Goal: Information Seeking & Learning: Learn about a topic

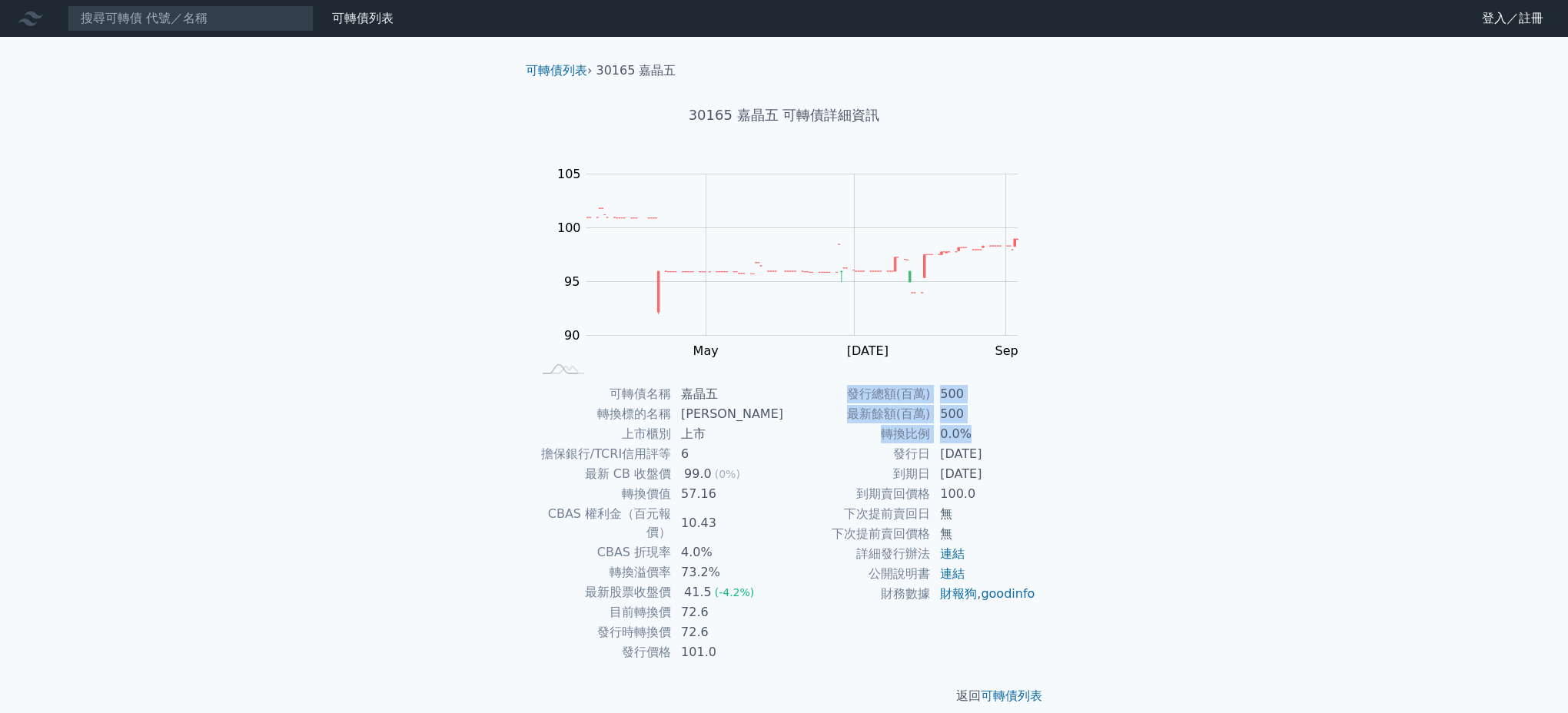
drag, startPoint x: 1013, startPoint y: 440, endPoint x: 1039, endPoint y: 462, distance: 34.1
click at [1039, 462] on div "可轉債名稱 嘉晶五 轉換標的名稱 嘉晶 上市櫃別 上市 擔保銀行/TCRI信用評等 6 最新 CB 收盤價 99.0 (0%) 轉換價值 57.16 CBAS…" at bounding box center [784, 523] width 541 height 278
drag, startPoint x: 1039, startPoint y: 462, endPoint x: 1016, endPoint y: 470, distance: 24.4
click at [1016, 470] on td "[DATE]" at bounding box center [983, 474] width 105 height 20
drag, startPoint x: 1013, startPoint y: 474, endPoint x: 937, endPoint y: 473, distance: 76.0
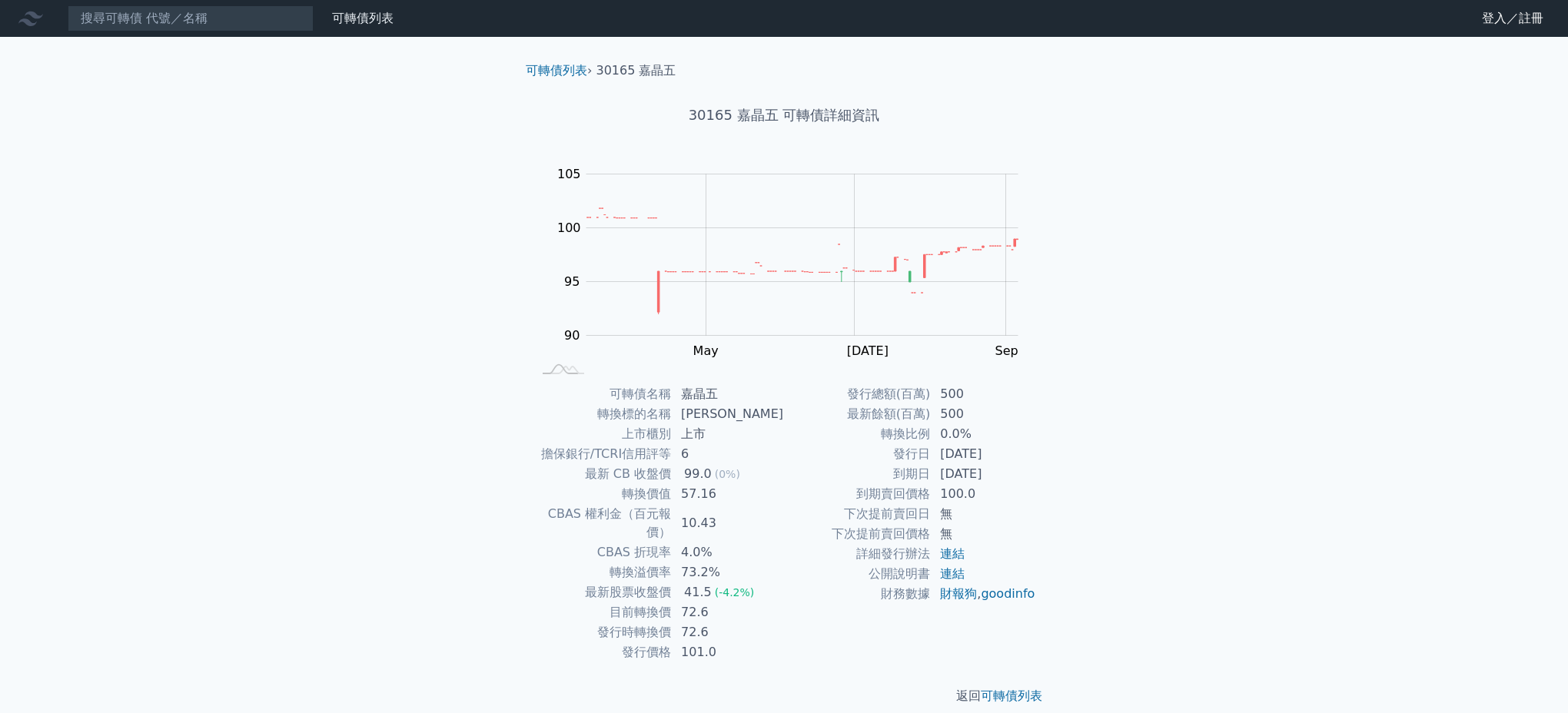
click at [937, 473] on td "[DATE]" at bounding box center [983, 474] width 105 height 20
drag, startPoint x: 701, startPoint y: 512, endPoint x: 691, endPoint y: 513, distance: 10.0
click at [691, 513] on td "10.43" at bounding box center [728, 523] width 112 height 39
drag, startPoint x: 691, startPoint y: 513, endPoint x: 687, endPoint y: 553, distance: 40.2
click at [687, 562] on td "73.2%" at bounding box center [728, 572] width 112 height 20
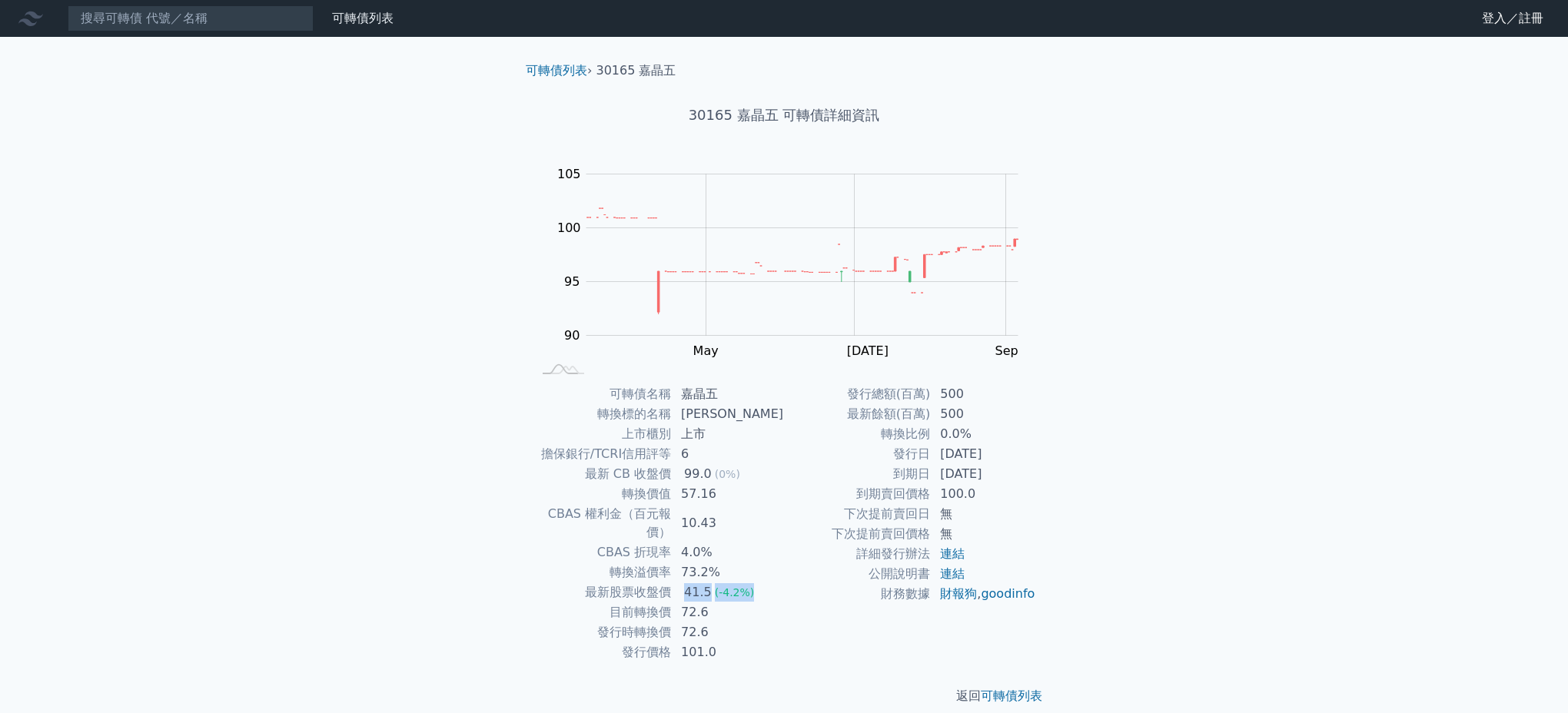
drag, startPoint x: 687, startPoint y: 553, endPoint x: 689, endPoint y: 573, distance: 20.1
click at [689, 583] on td "41.5 (-4.2%)" at bounding box center [728, 592] width 112 height 20
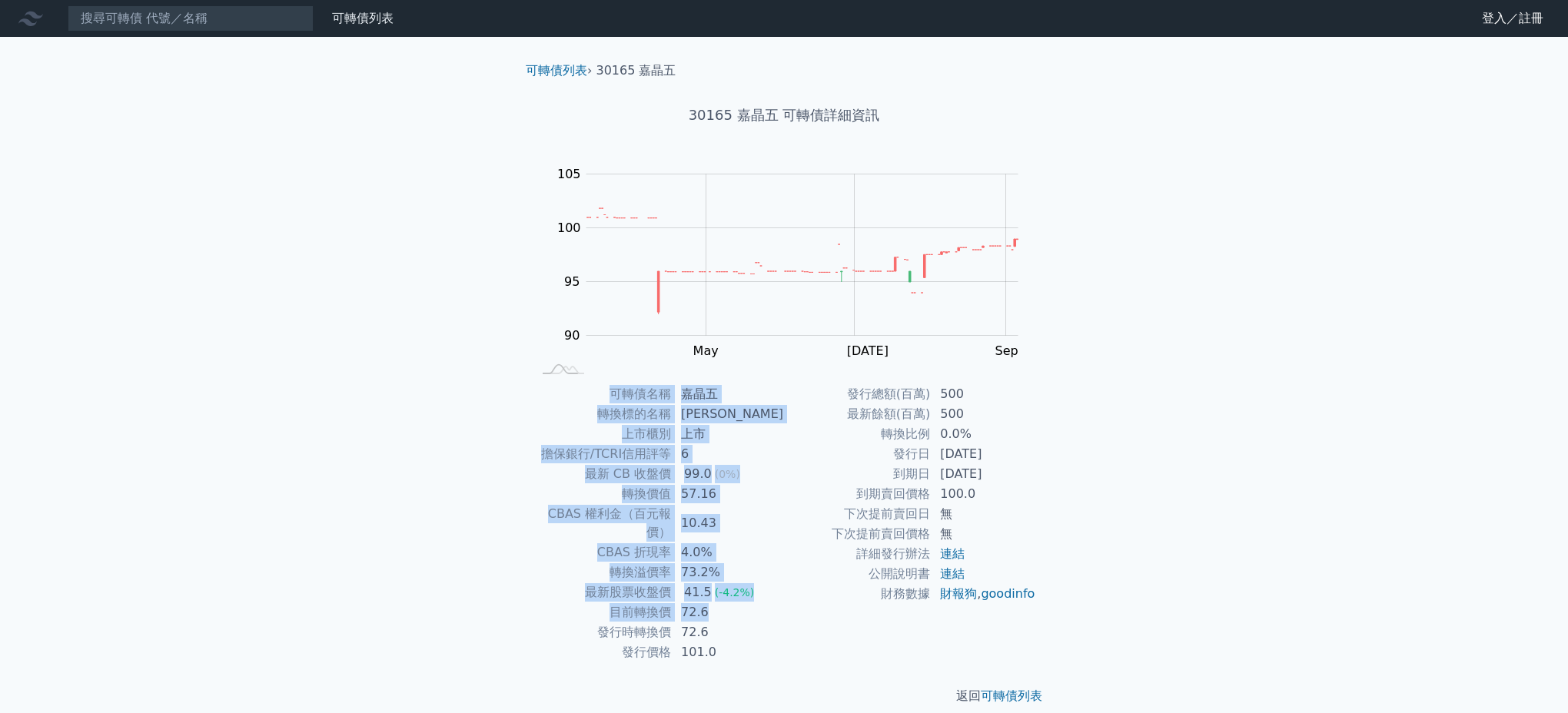
drag, startPoint x: 689, startPoint y: 573, endPoint x: 529, endPoint y: 376, distance: 253.8
click at [529, 376] on div "可轉債列表 › 30165 嘉晶五 30165 嘉晶五 可轉債詳細資訊 Zoom Out 100 86 88 90 92 110 105 100 95 85 …" at bounding box center [784, 383] width 541 height 694
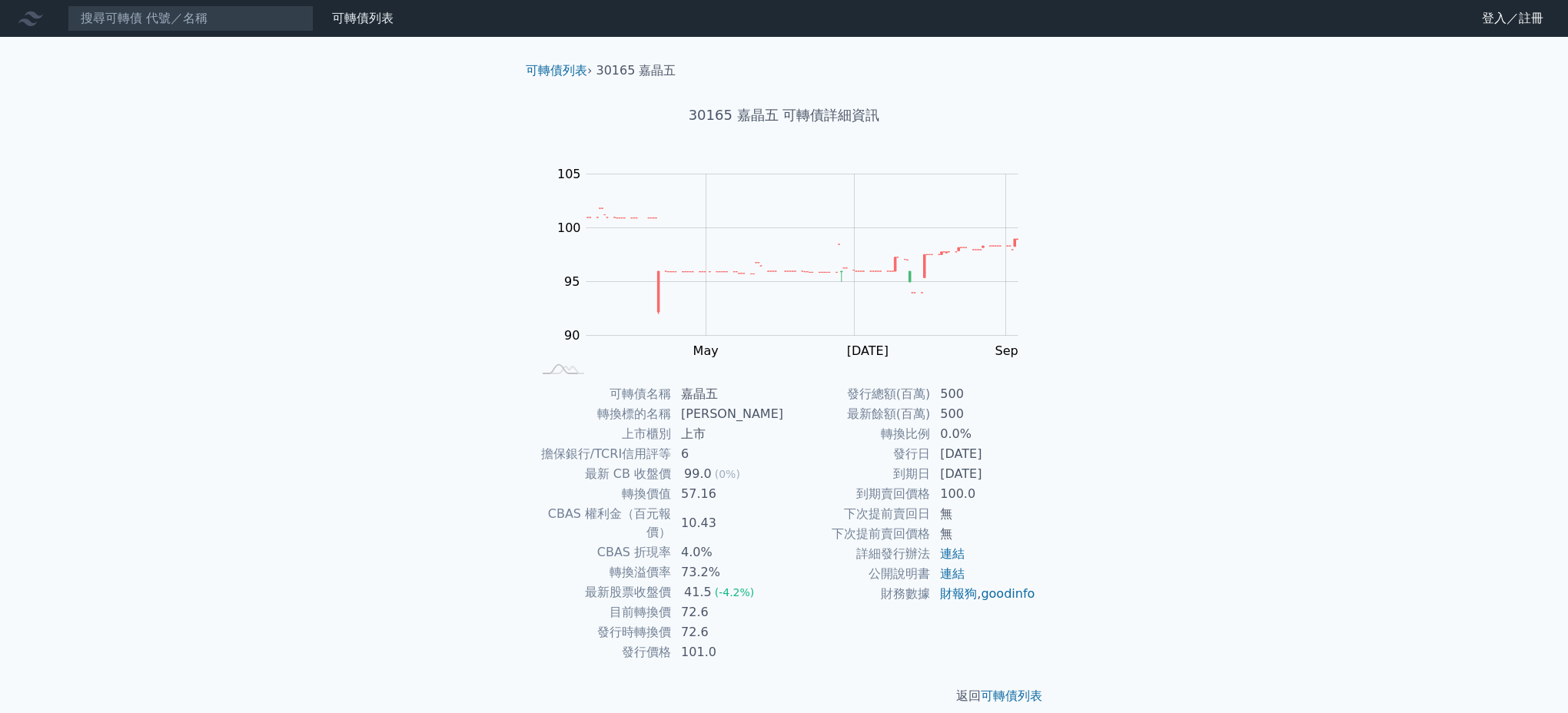
drag, startPoint x: 529, startPoint y: 376, endPoint x: 1198, endPoint y: 566, distance: 695.5
click at [1198, 566] on div "可轉債列表 財務數據 可轉債列表 財務數據 登入／註冊 登入／註冊 可轉債列表 › 30165 嘉晶五 30165 嘉晶五 可轉債詳細資訊 Zoom Out …" at bounding box center [784, 365] width 1568 height 731
click at [169, 24] on input at bounding box center [191, 18] width 246 height 26
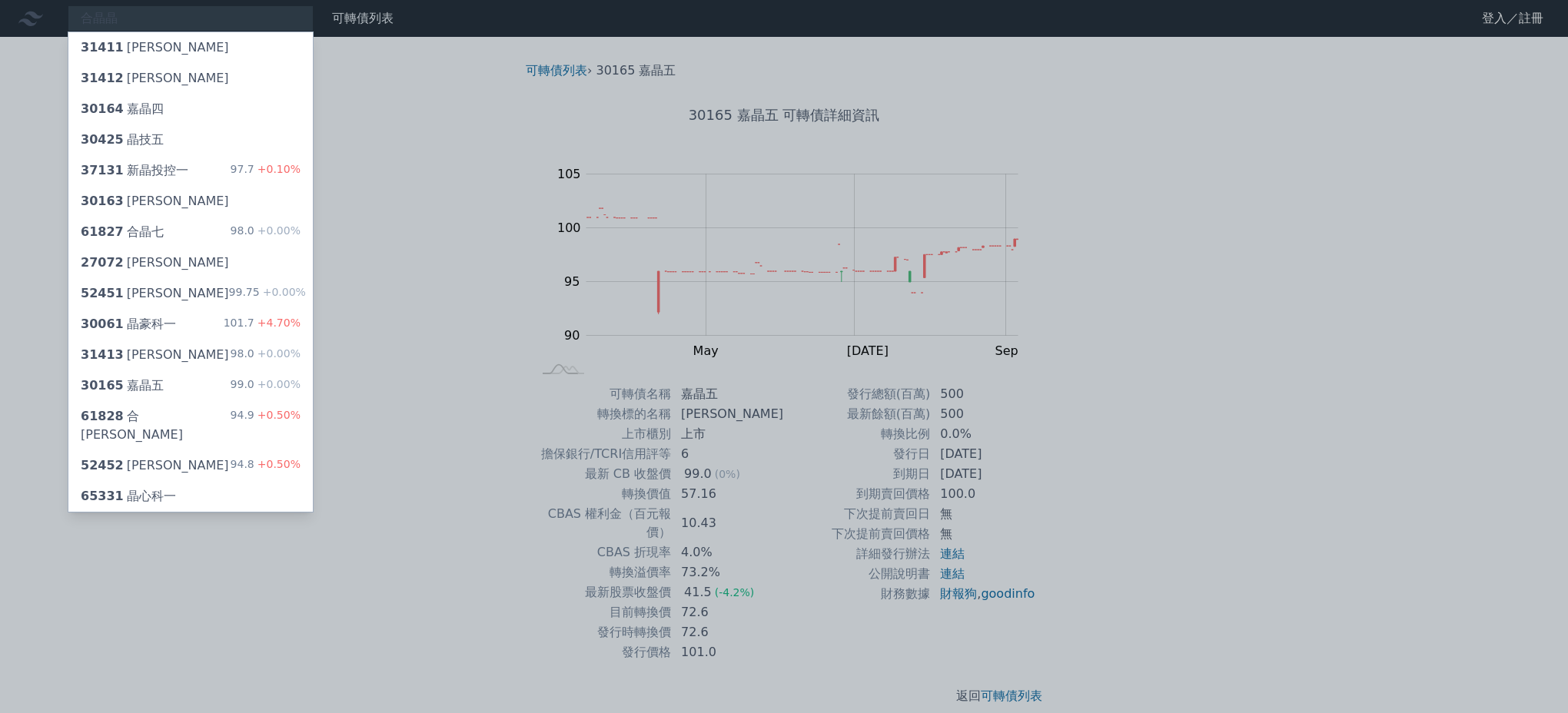
click at [1365, 360] on div at bounding box center [784, 356] width 1568 height 713
click at [256, 22] on div "合晶晶 31411 [PERSON_NAME] 31412 [PERSON_NAME] 30164 嘉晶四 30425 晶技五 37131 新晶投控一 97.…" at bounding box center [191, 18] width 246 height 26
click at [157, 23] on div at bounding box center [784, 356] width 1568 height 713
click at [165, 17] on div "合晶晶 31411 [PERSON_NAME] 31412 [PERSON_NAME] 30164 嘉晶四 30425 晶技五 37131 新晶投控一 97.…" at bounding box center [191, 18] width 246 height 26
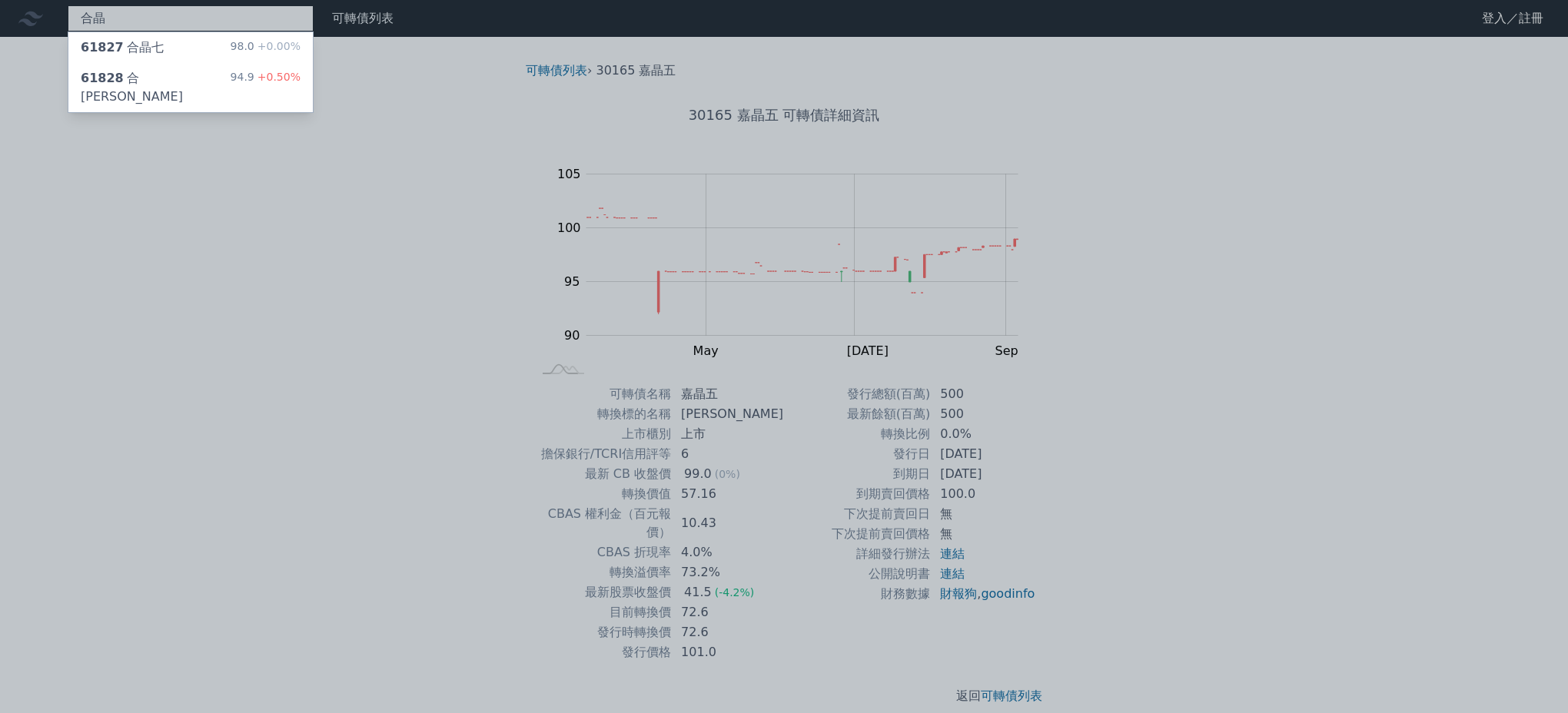
type input "合晶"
click at [141, 58] on div "61827 合晶七 98.0 +0.00%" at bounding box center [190, 48] width 244 height 31
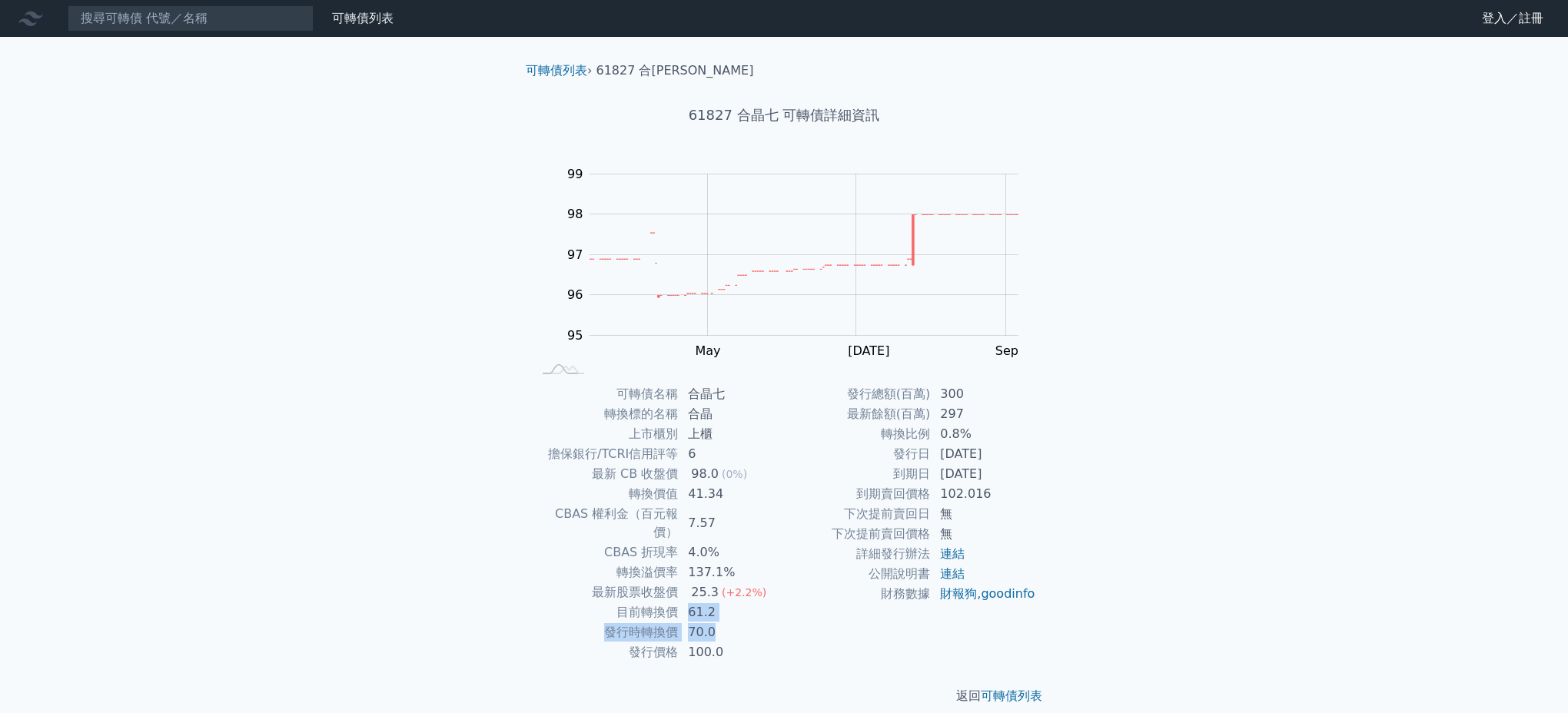
drag, startPoint x: 719, startPoint y: 612, endPoint x: 679, endPoint y: 595, distance: 43.5
click at [679, 595] on tbody "可轉債名稱 合晶七 轉換標的名稱 合晶 上市櫃別 上櫃 擔保銀行/TCRI信用評等 6 最新 CB 收盤價 98.0 (0%) 轉換價值 41.34 CBAS…" at bounding box center [658, 523] width 252 height 278
click at [412, 490] on div "可轉債列表 財務數據 可轉債列表 財務數據 登入／註冊 登入／註冊 可轉債列表 › 61827 合晶七 61827 合晶七 可轉債詳細資訊 Zoom Out …" at bounding box center [784, 365] width 1568 height 731
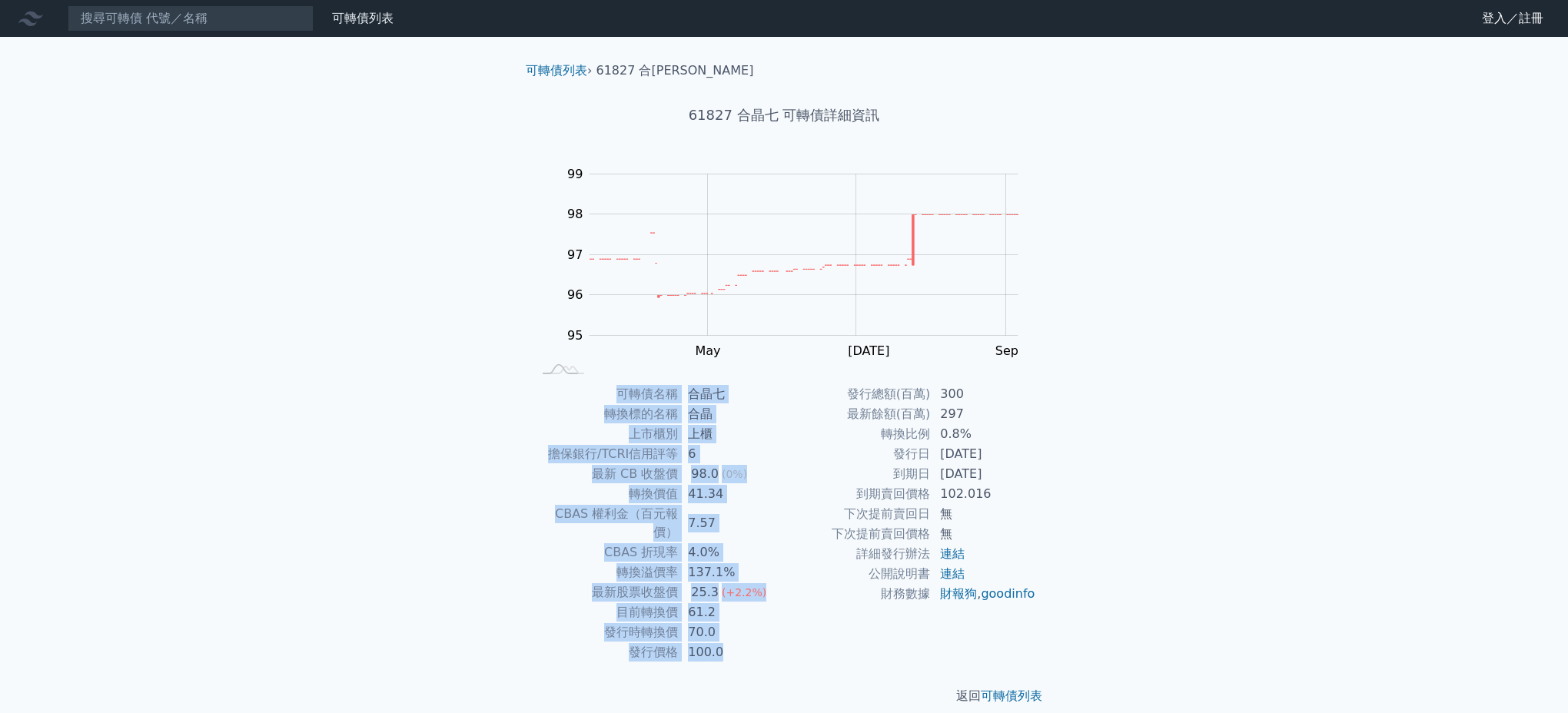
drag, startPoint x: 486, startPoint y: 402, endPoint x: 1024, endPoint y: 639, distance: 587.9
click at [1024, 639] on div "可轉債列表 財務數據 可轉債列表 財務數據 登入／註冊 登入／註冊 可轉債列表 › 61827 合晶七 61827 合晶七 可轉債詳細資訊 Zoom Out …" at bounding box center [784, 365] width 1568 height 731
drag, startPoint x: 1024, startPoint y: 639, endPoint x: 1167, endPoint y: 540, distance: 173.9
click at [1167, 540] on div "可轉債列表 財務數據 可轉債列表 財務數據 登入／註冊 登入／註冊 可轉債列表 › 61827 合晶七 61827 合晶七 可轉債詳細資訊 Zoom Out …" at bounding box center [784, 365] width 1568 height 731
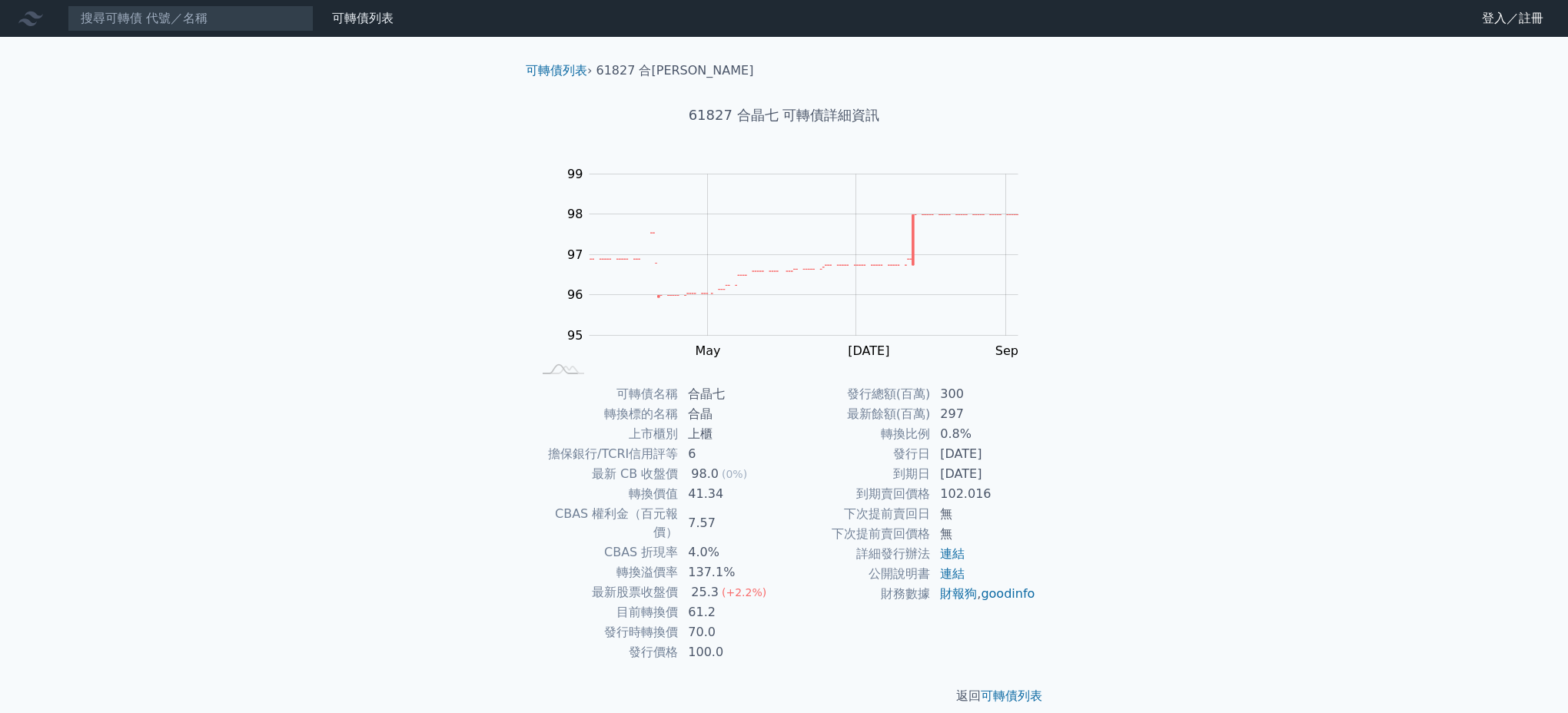
click at [369, 390] on div "可轉債列表 財務數據 可轉債列表 財務數據 登入／註冊 登入／註冊 可轉債列表 › 61827 合晶七 61827 合晶七 可轉債詳細資訊 Zoom Out …" at bounding box center [784, 365] width 1568 height 731
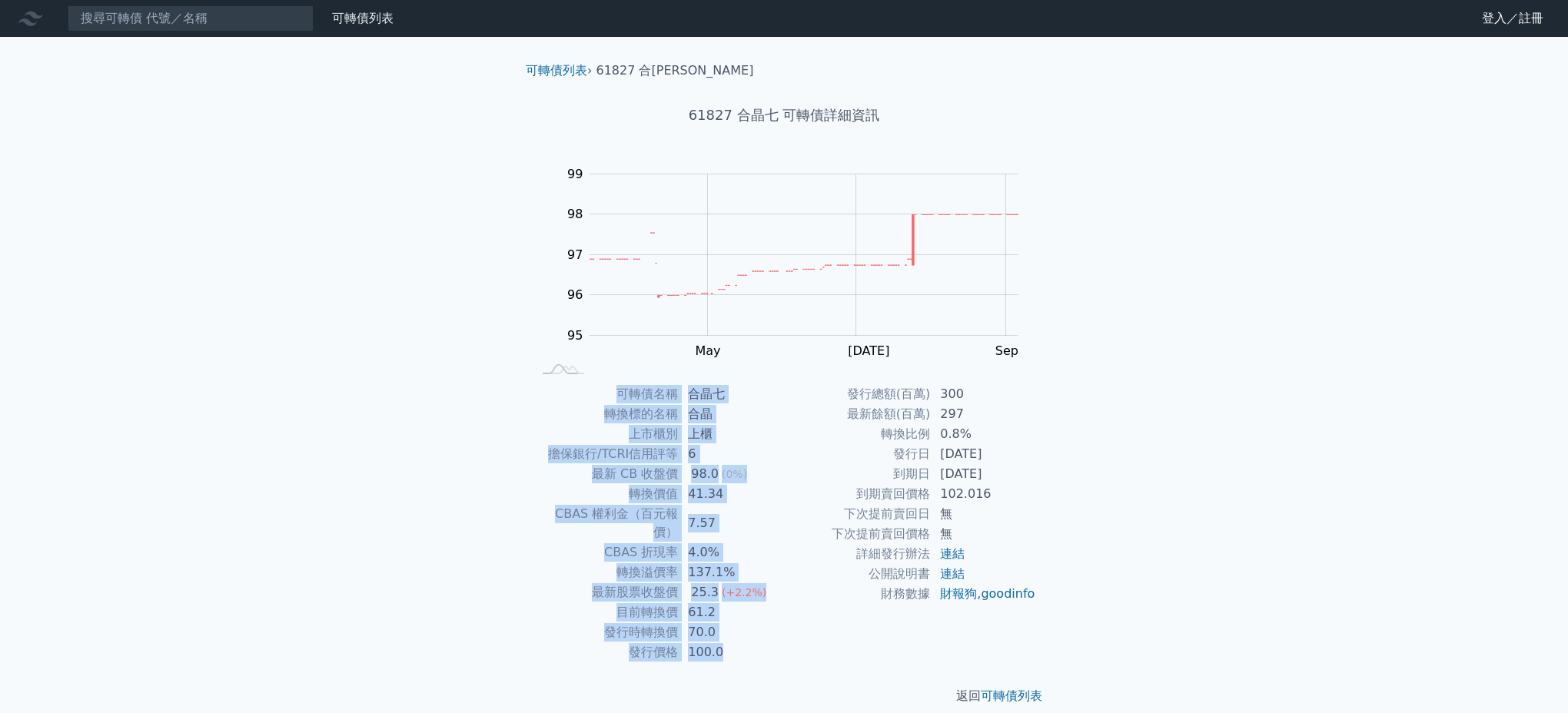
drag, startPoint x: 731, startPoint y: 438, endPoint x: 1076, endPoint y: 588, distance: 376.2
click at [1076, 588] on div "可轉債列表 › 61827 合晶七 61827 合晶七 可轉債詳細資訊 Zoom Out 95.5 94.5 95 95.5 96 100 97 99 98 …" at bounding box center [784, 383] width 590 height 694
drag, startPoint x: 1076, startPoint y: 588, endPoint x: 1077, endPoint y: 577, distance: 11.0
click at [1077, 579] on div "可轉債列表 › 61827 合晶七 61827 合晶七 可轉債詳細資訊 Zoom Out 95.5 94.5 95 95.5 96 100 97 99 98 …" at bounding box center [784, 383] width 590 height 694
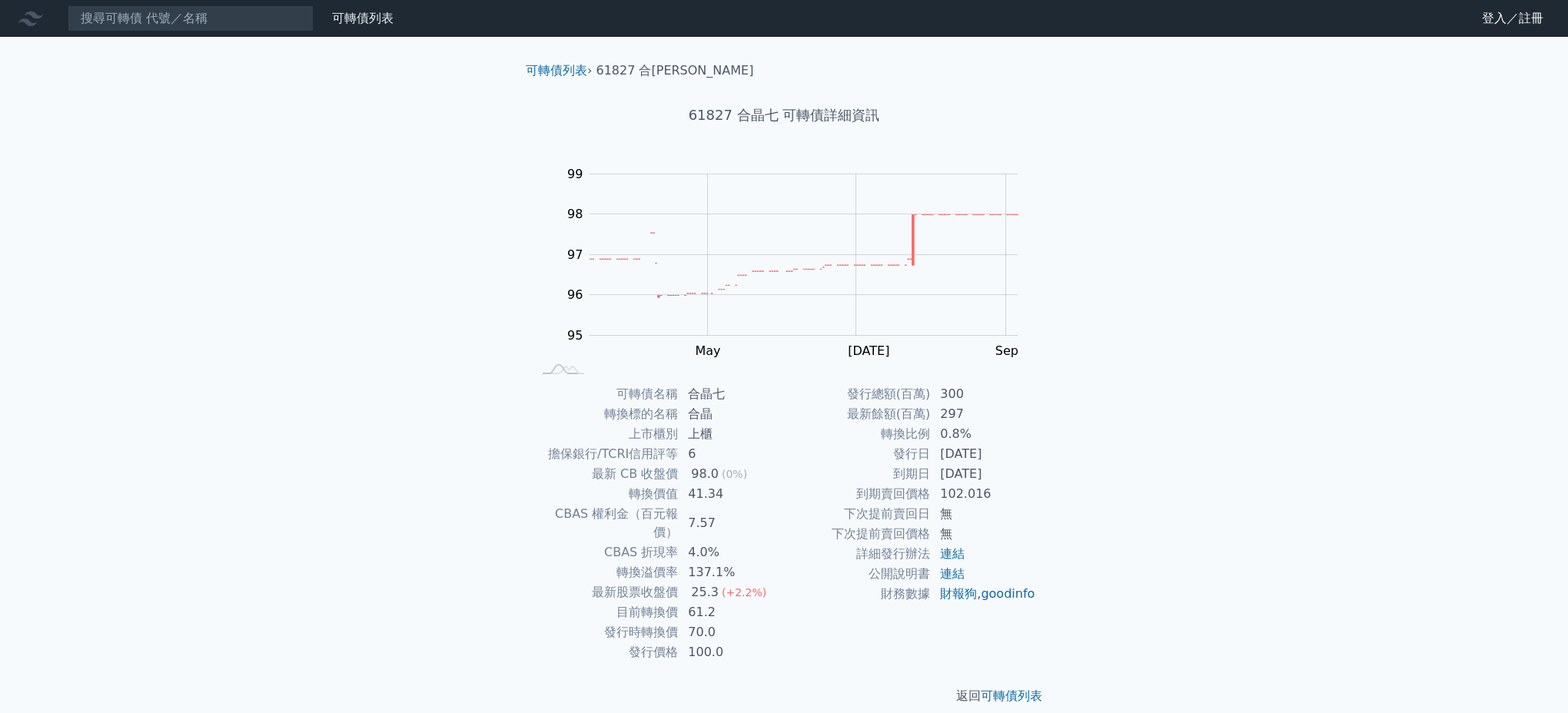
click at [203, 452] on div "可轉債列表 財務數據 可轉債列表 財務數據 登入／註冊 登入／註冊 可轉債列表 › 61827 合晶七 61827 合晶七 可轉債詳細資訊 Zoom Out …" at bounding box center [784, 365] width 1568 height 731
click at [149, 20] on input at bounding box center [191, 18] width 246 height 26
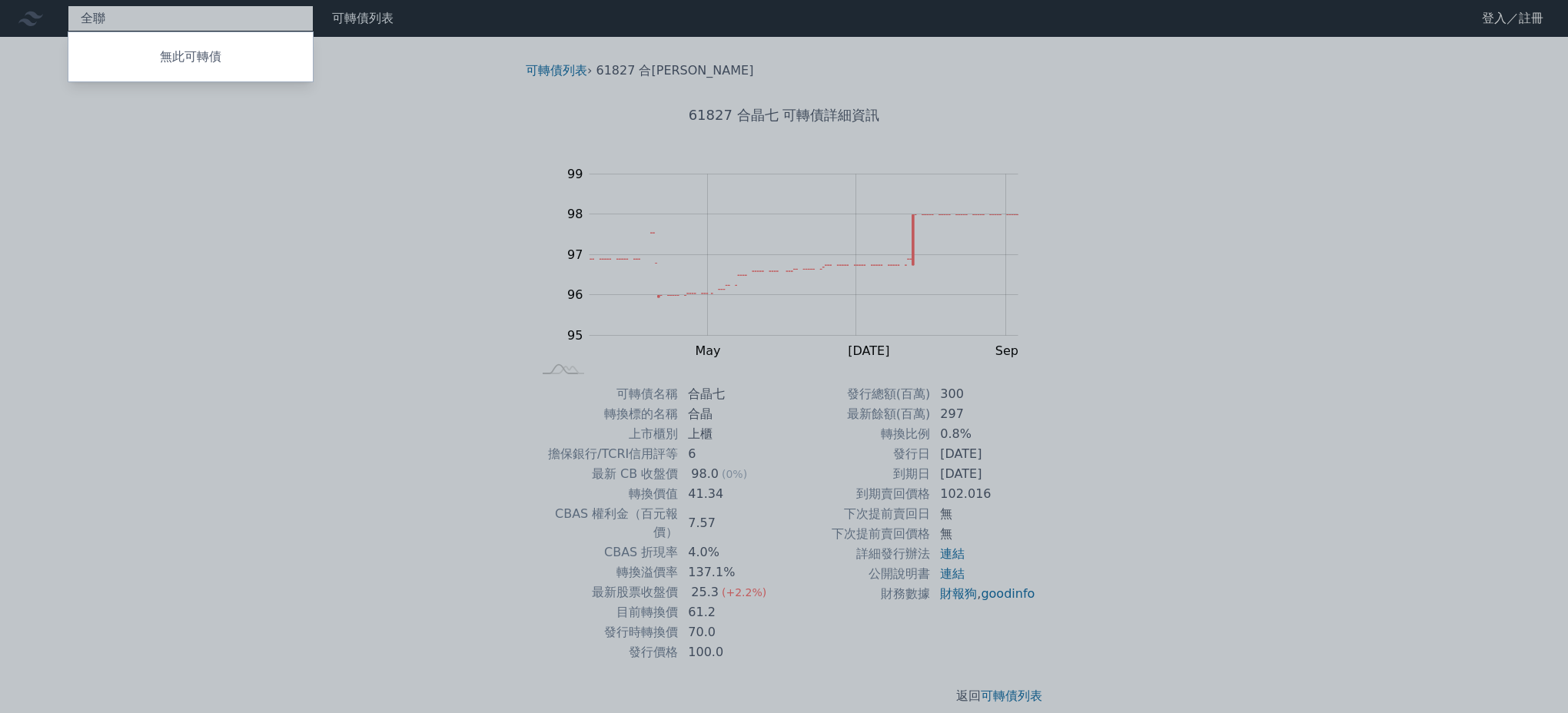
type input "全"
type input "群聯"
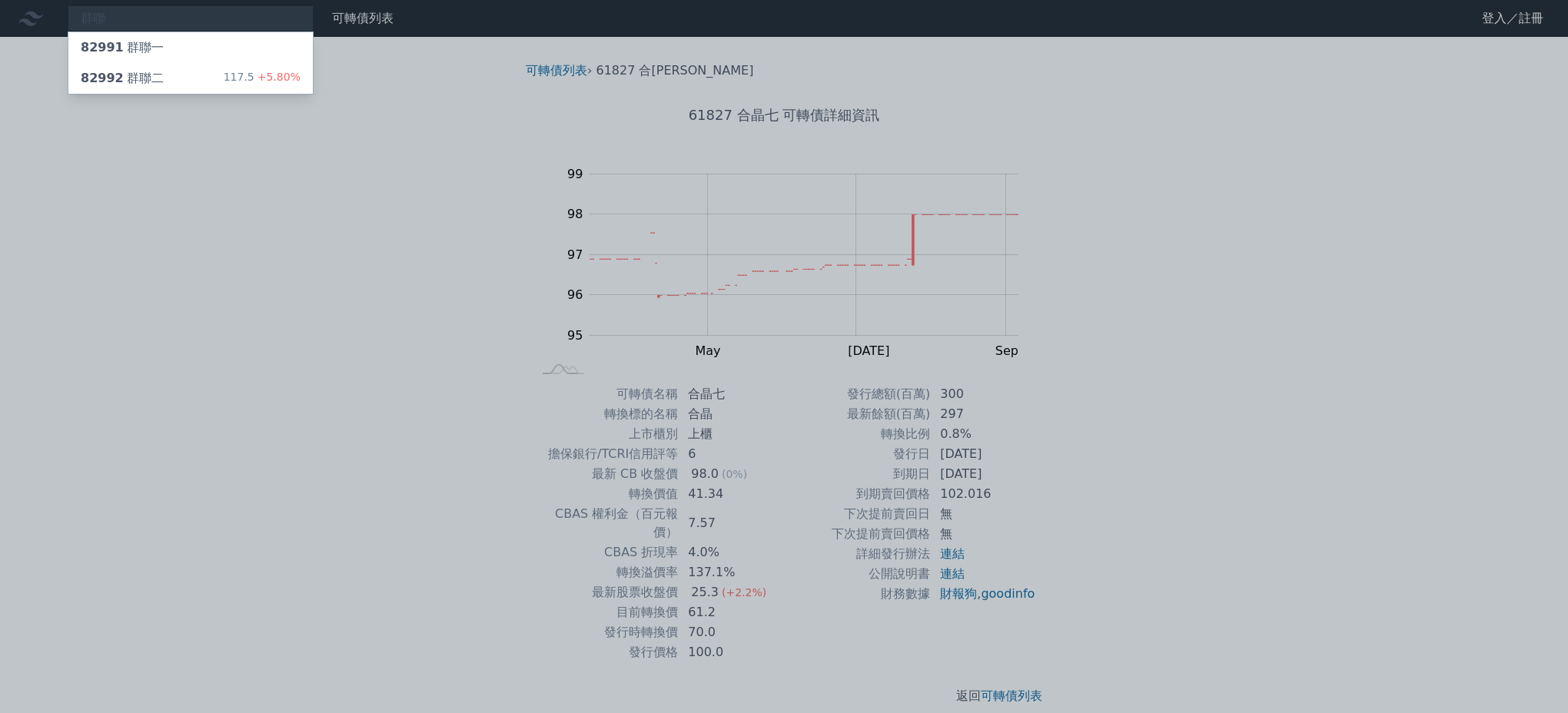
click at [140, 71] on div "群聯 82991 群聯一 82992 群聯二 117.5 +5.80% 可轉債列表 財務數據 可轉債列表 財務數據 登入／註冊 登入／註冊 可轉債列表 › 6…" at bounding box center [784, 365] width 1568 height 731
click at [140, 71] on div "82992 群聯二" at bounding box center [122, 78] width 83 height 18
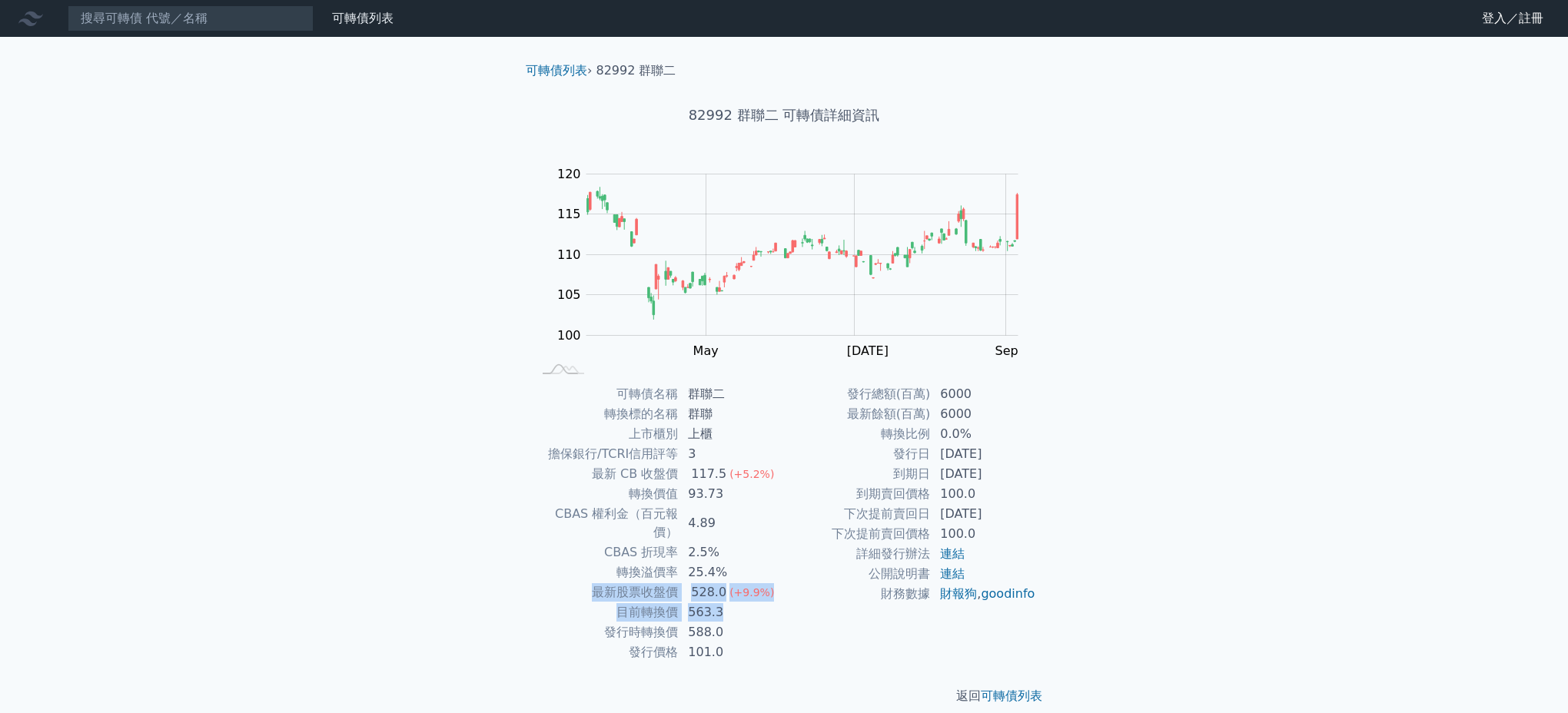
drag, startPoint x: 740, startPoint y: 599, endPoint x: 573, endPoint y: 581, distance: 168.0
click at [573, 581] on tbody "可轉債名稱 群聯二 轉換標的名稱 群聯 上市櫃別 上櫃 擔保銀行/TCRI信用評等 3 最新 CB 收盤價 117.5 (+5.2%) 轉換價值 93.73 …" at bounding box center [658, 523] width 252 height 278
drag, startPoint x: 884, startPoint y: 448, endPoint x: 1024, endPoint y: 467, distance: 141.3
click at [1024, 467] on tbody "發行總額(百萬) 6000 最新餘額(百萬) 6000 轉換比例 0.0% 發行日 [DATE] 到期日 [DATE] 到期賣回價格 100.0 下次提前賣回…" at bounding box center [909, 494] width 252 height 220
drag, startPoint x: 1024, startPoint y: 467, endPoint x: 1003, endPoint y: 483, distance: 26.4
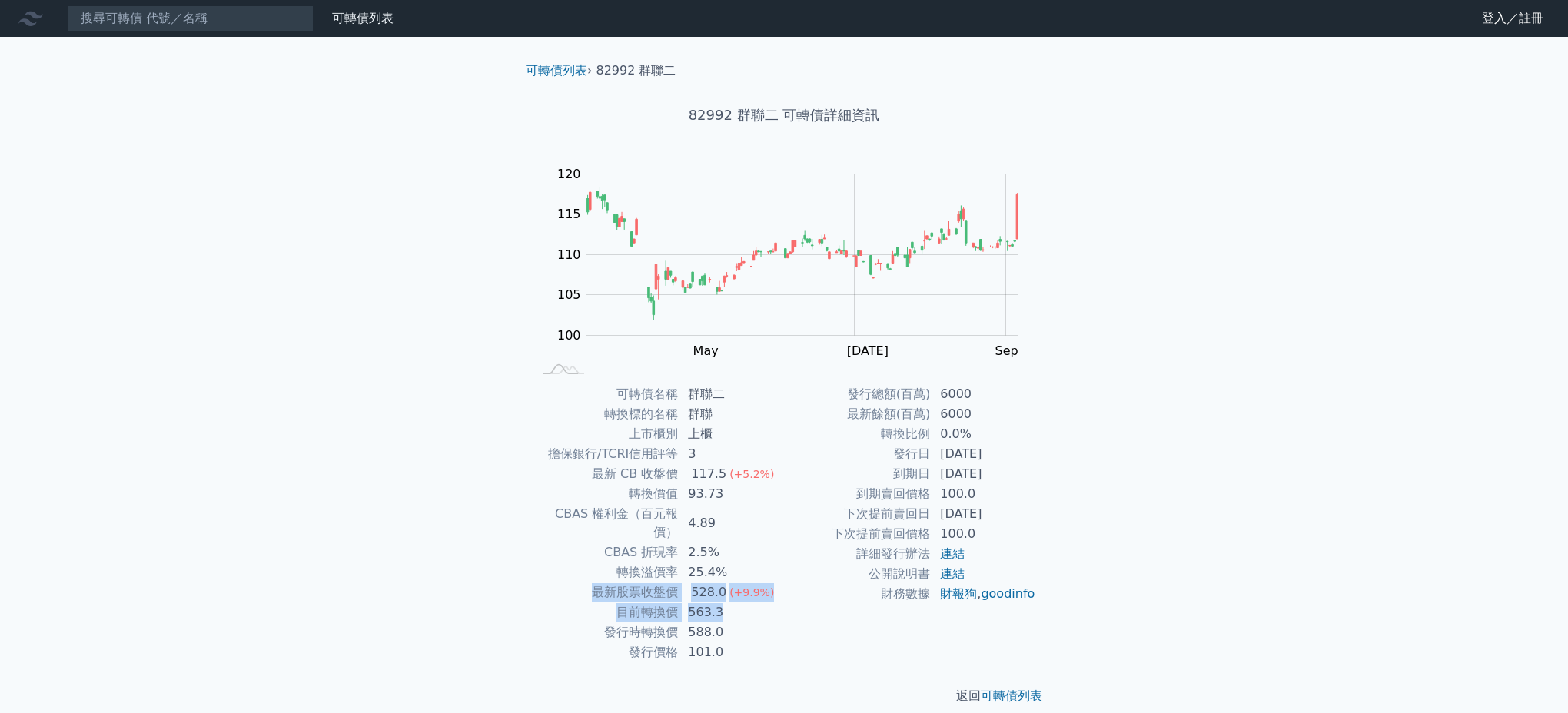
click at [1003, 483] on td "[DATE]" at bounding box center [983, 474] width 105 height 20
drag, startPoint x: 1013, startPoint y: 475, endPoint x: 899, endPoint y: 475, distance: 114.0
click at [899, 475] on tr "到期日 [DATE]" at bounding box center [909, 474] width 252 height 20
drag, startPoint x: 741, startPoint y: 603, endPoint x: 588, endPoint y: 577, distance: 155.2
click at [588, 577] on tbody "可轉債名稱 群聯二 轉換標的名稱 群聯 上市櫃別 上櫃 擔保銀行/TCRI信用評等 3 最新 CB 收盤價 117.5 (+5.2%) 轉換價值 93.73 …" at bounding box center [658, 523] width 252 height 278
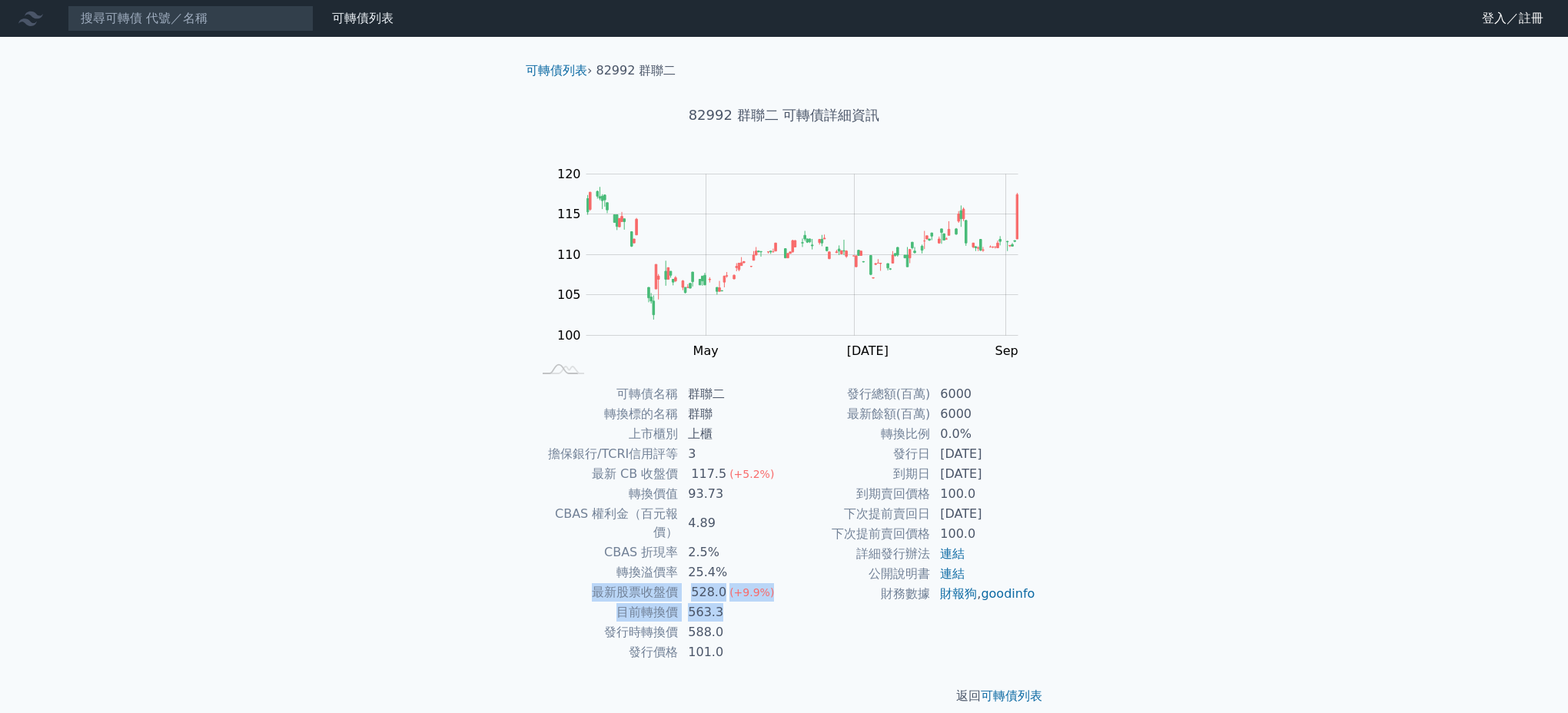
drag, startPoint x: 588, startPoint y: 577, endPoint x: 767, endPoint y: 600, distance: 180.5
click at [767, 602] on td "563.3" at bounding box center [731, 612] width 105 height 20
drag, startPoint x: 584, startPoint y: 581, endPoint x: 731, endPoint y: 593, distance: 147.5
click at [731, 593] on tbody "可轉債名稱 群聯二 轉換標的名稱 群聯 上市櫃別 上櫃 擔保銀行/TCRI信用評等 3 最新 CB 收盤價 117.5 (+5.2%) 轉換價值 93.73 …" at bounding box center [658, 523] width 252 height 278
drag, startPoint x: 731, startPoint y: 593, endPoint x: 822, endPoint y: 613, distance: 93.2
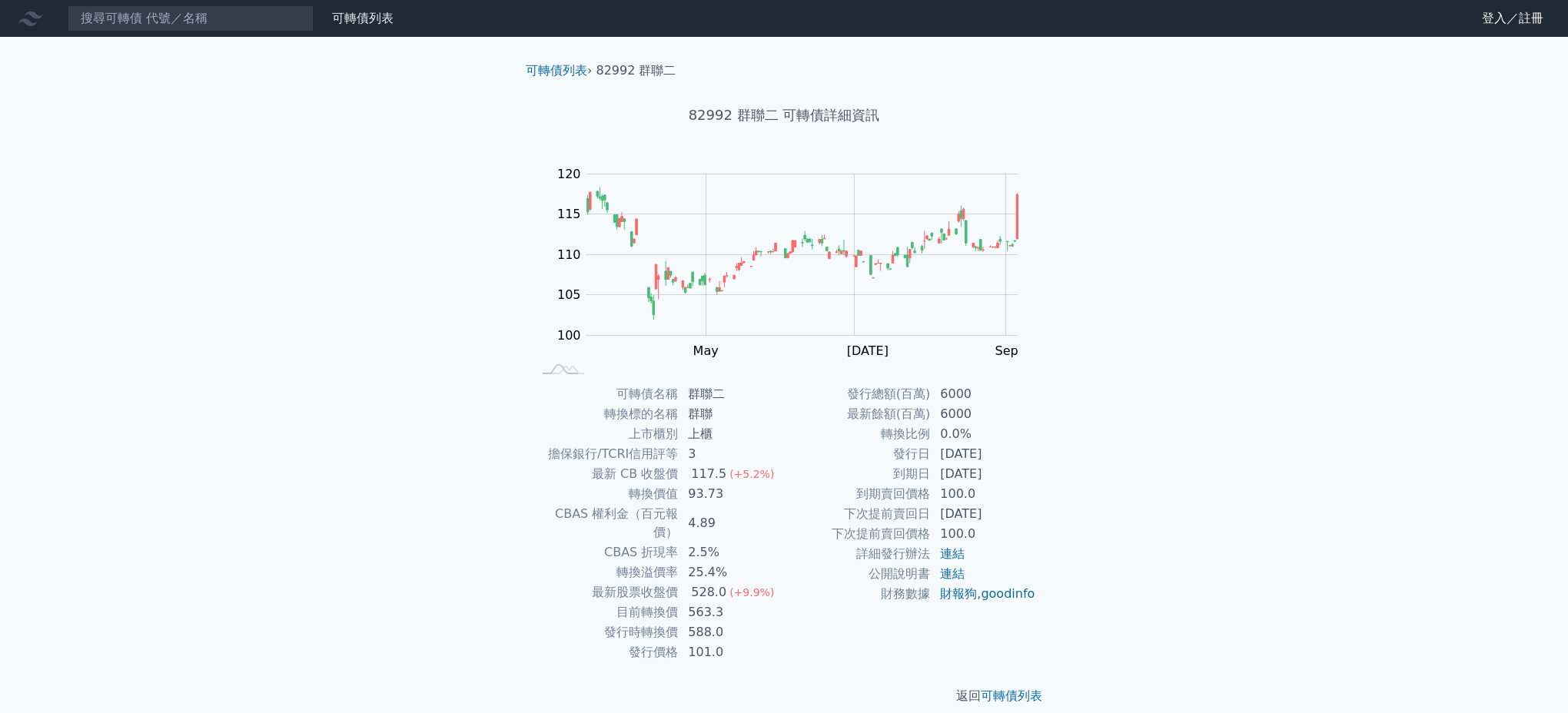
click at [822, 604] on td "財務數據" at bounding box center [857, 594] width 147 height 20
click at [155, 31] on nav "可轉債列表 財務數據 可轉債列表 財務數據 登入／註冊 登入／註冊" at bounding box center [784, 18] width 1568 height 37
click at [163, 22] on input at bounding box center [191, 18] width 246 height 26
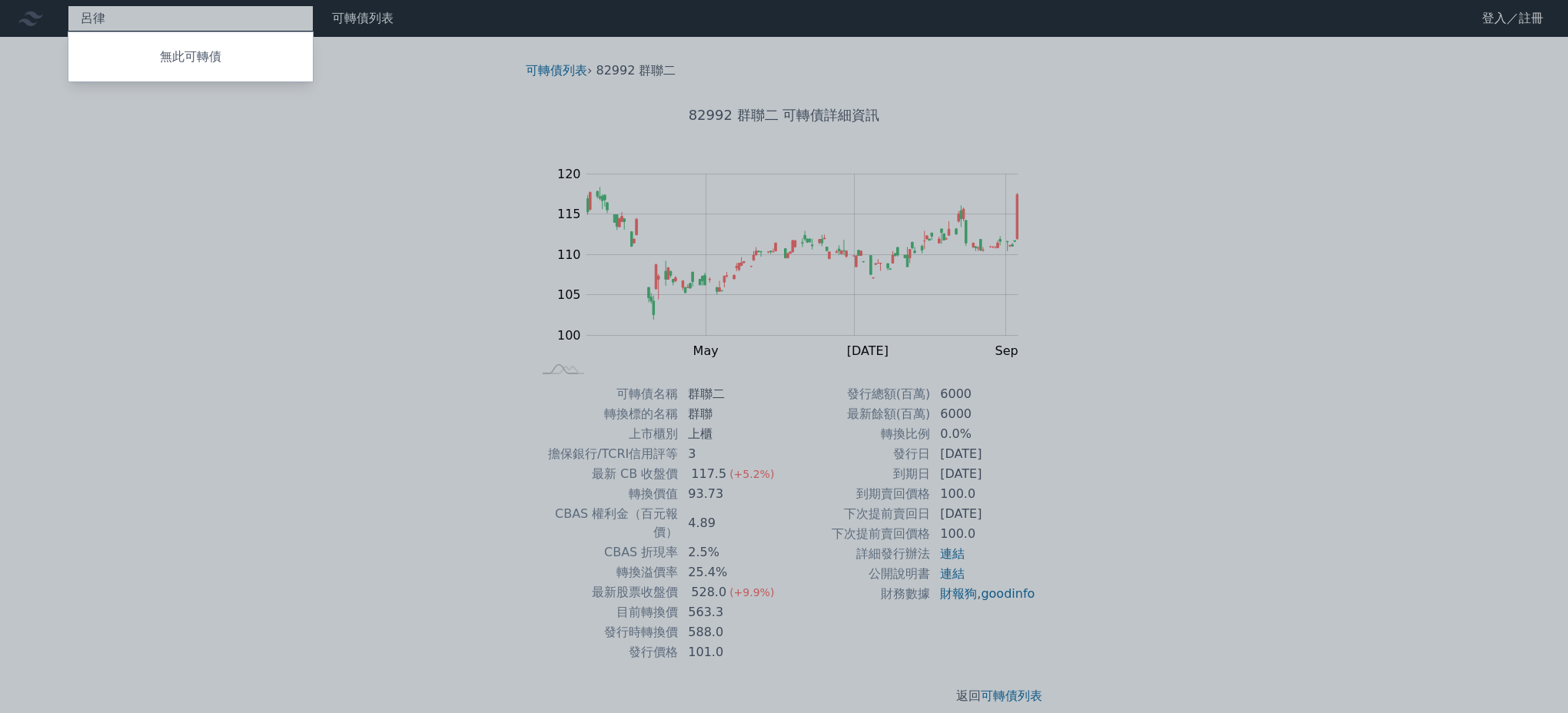
type input "呂"
type input "每"
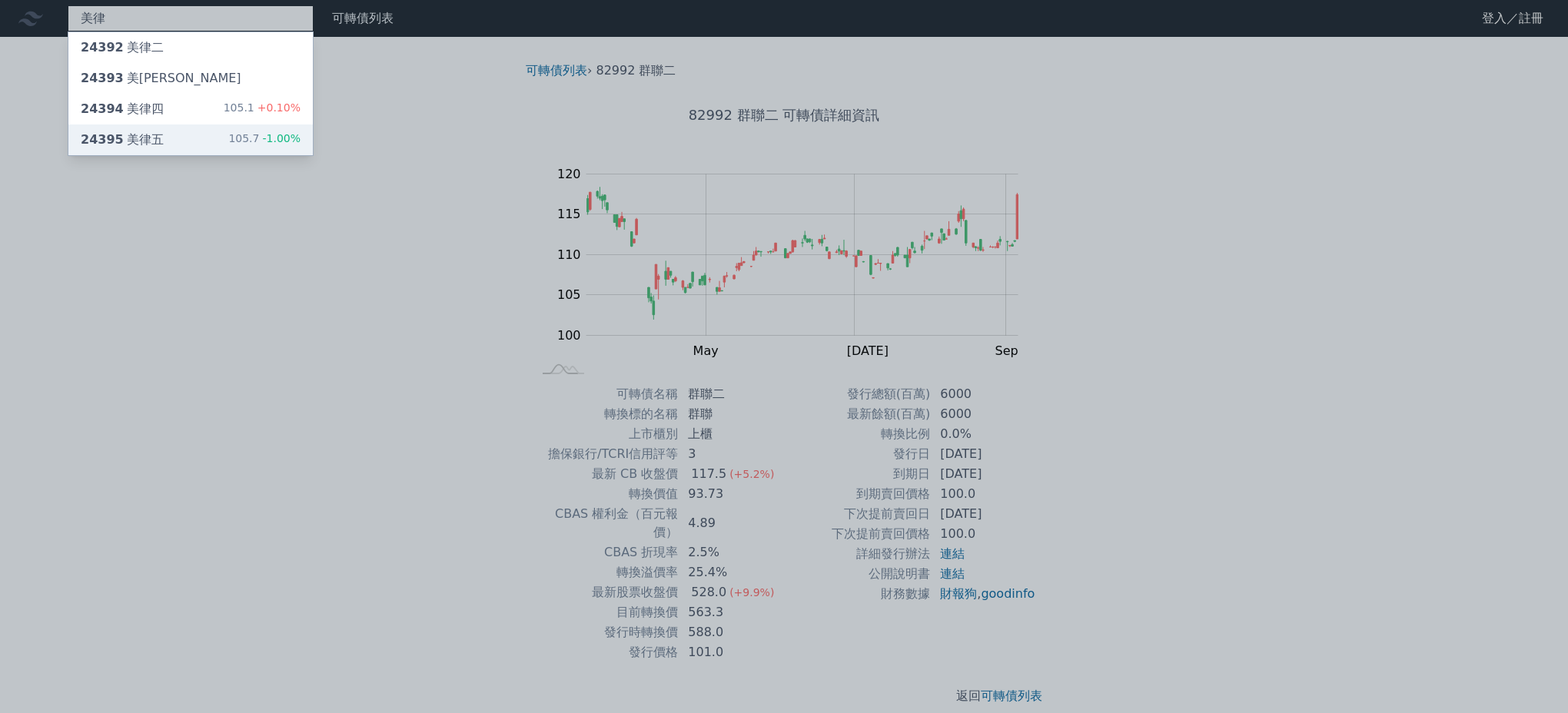
type input "美律"
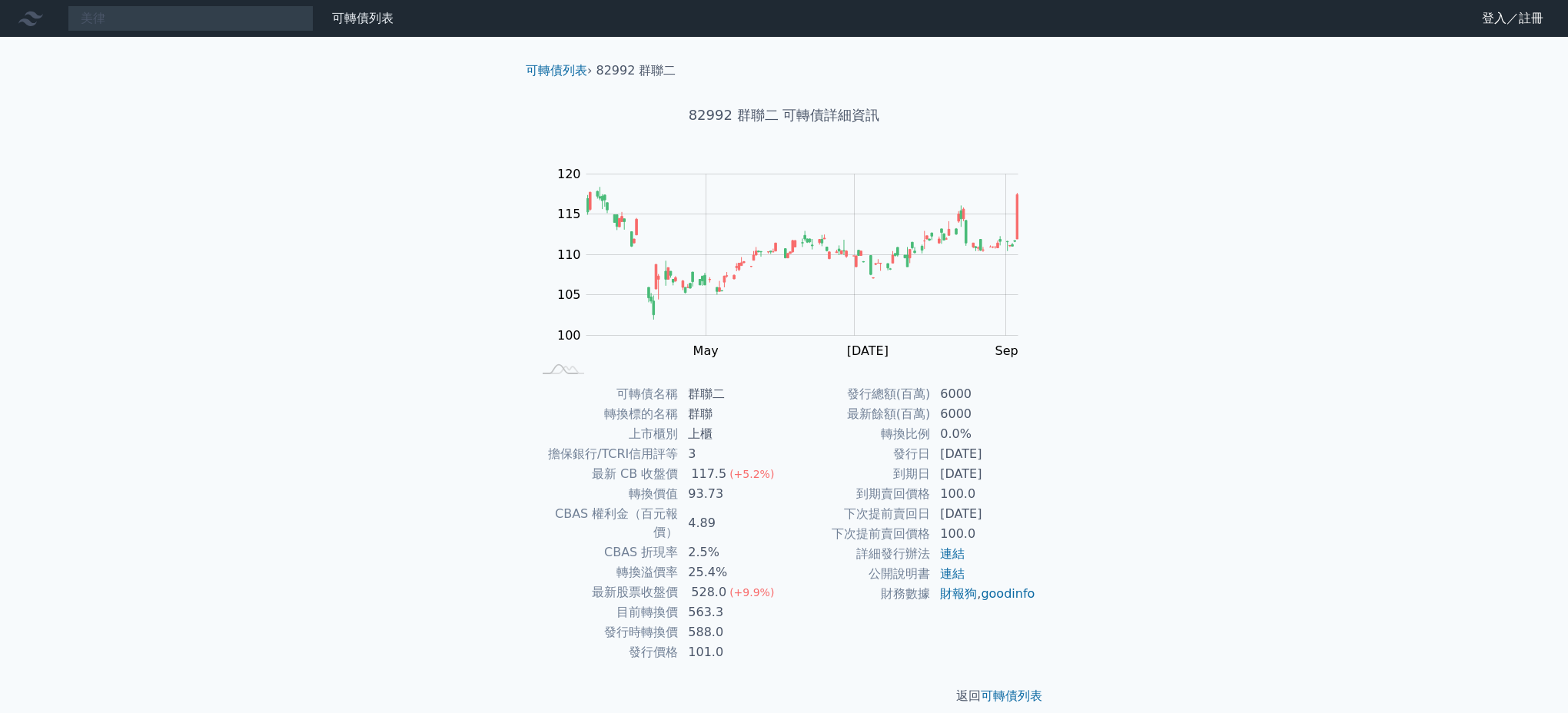
click at [164, 147] on div "美律 可轉債列表 財務數據 可轉債列表 財務數據 登入／註冊 登入／註冊 可轉債列表 › 82992 群聯二 82992 群聯二 可轉債詳細資訊 Zoom O…" at bounding box center [784, 365] width 1568 height 731
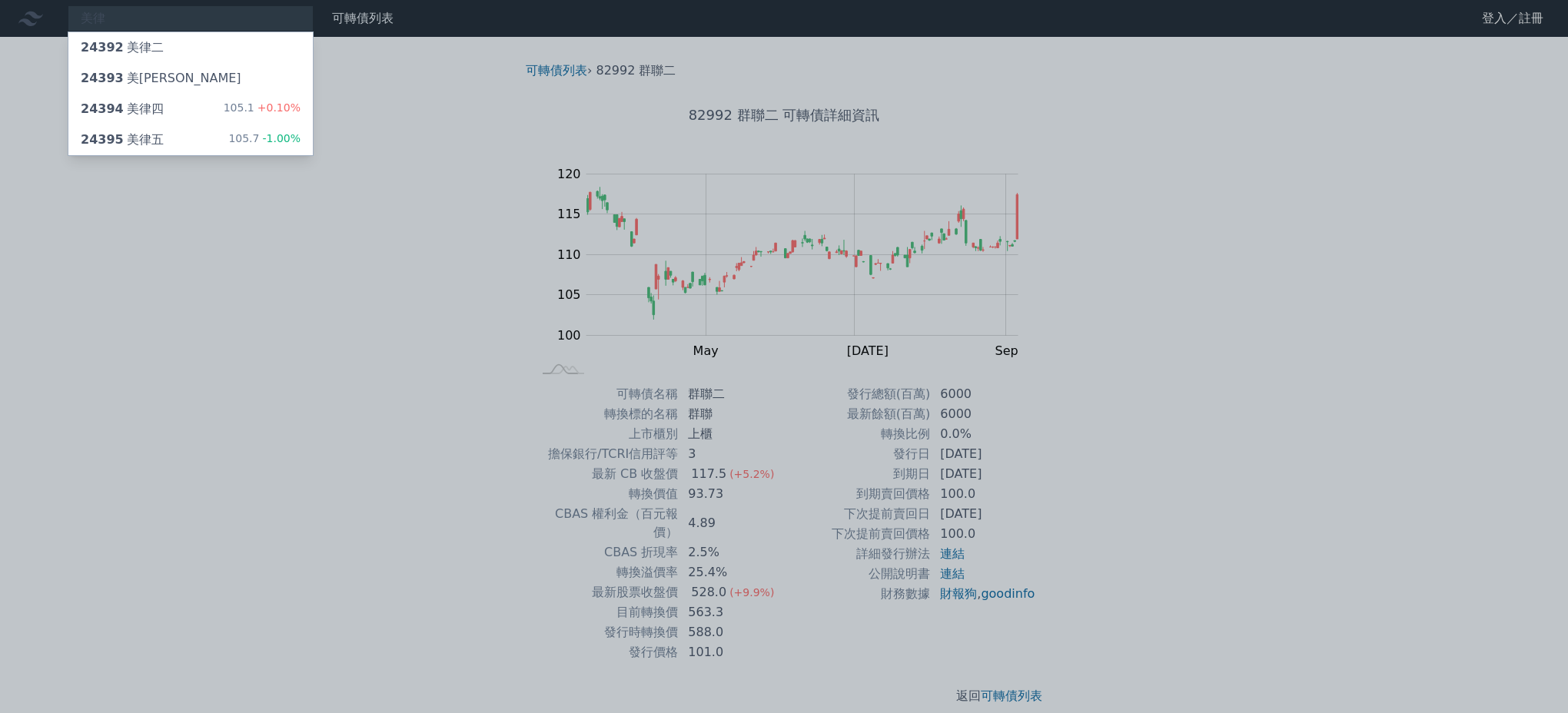
click at [164, 147] on div "24395 美律五 105.7 -1.00%" at bounding box center [190, 140] width 244 height 31
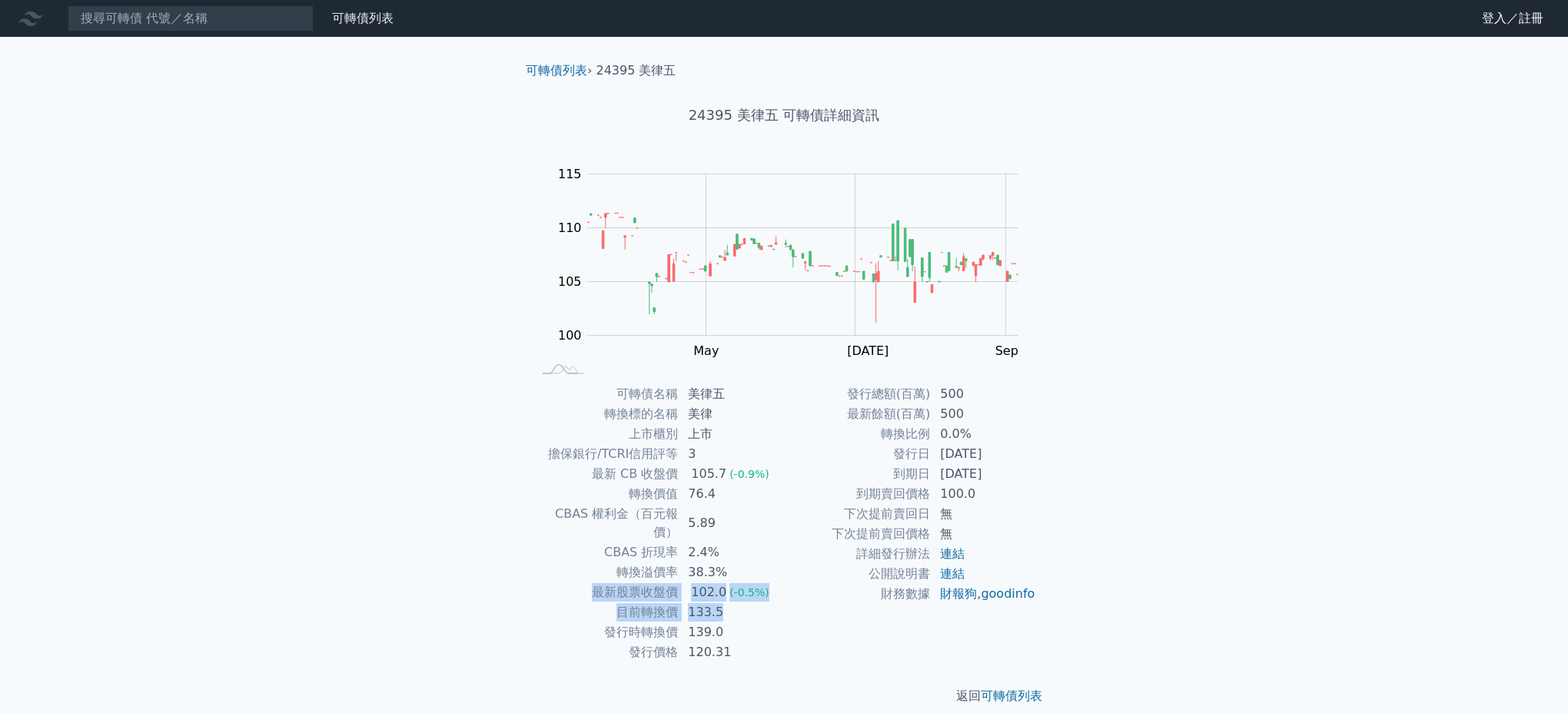
drag, startPoint x: 704, startPoint y: 593, endPoint x: 579, endPoint y: 581, distance: 125.6
click at [579, 581] on tbody "可轉債名稱 美律五 轉換標的名稱 美律 上市櫃別 上市 擔保銀行/TCRI信用評等 3 最新 CB 收盤價 105.7 (-0.9%) 轉換價值 76.4 C…" at bounding box center [658, 523] width 252 height 278
click at [1220, 504] on div "可轉債列表 財務數據 可轉債列表 財務數據 登入／註冊 登入／註冊 可轉債列表 › 24395 美律五 24395 美律五 可轉債詳細資訊 Zoom Out …" at bounding box center [784, 365] width 1568 height 731
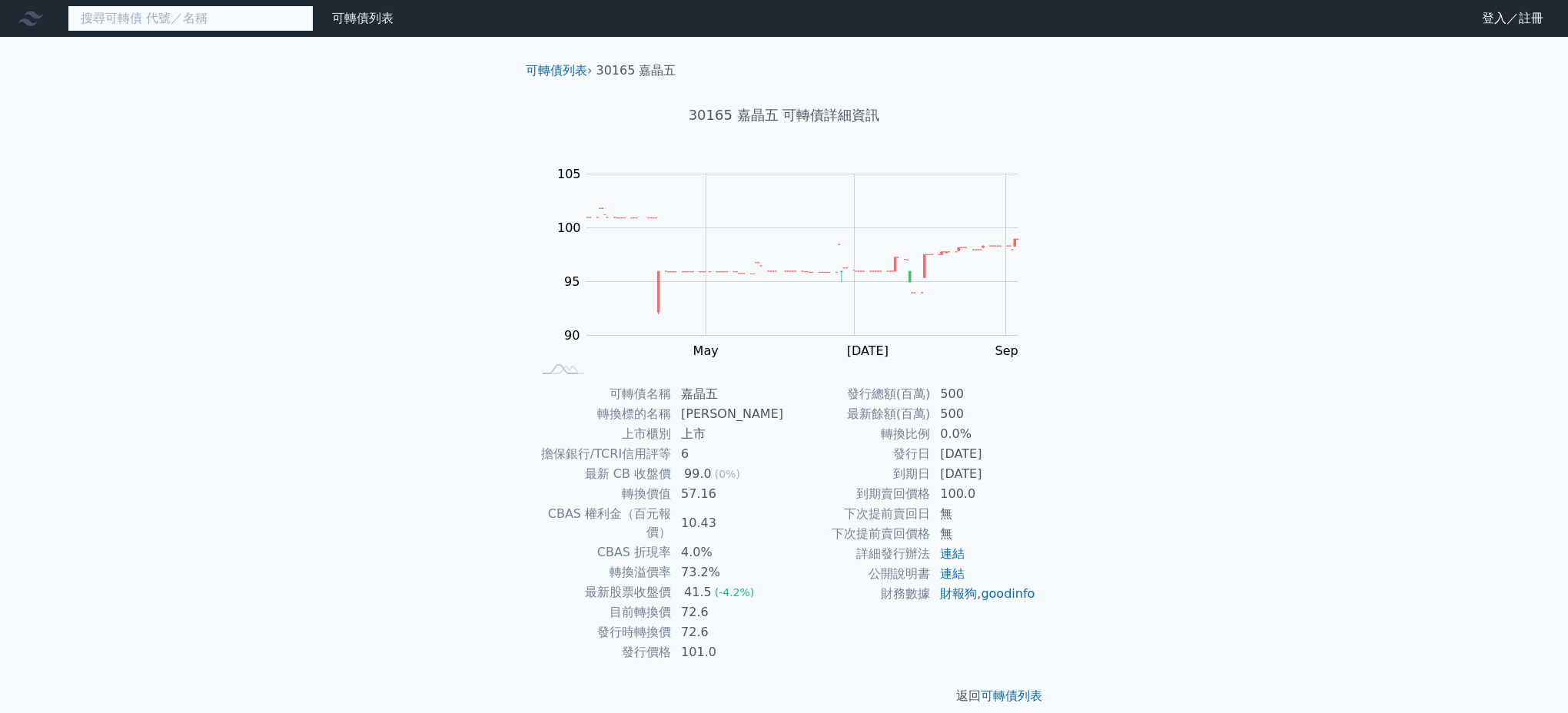
click at [152, 22] on input at bounding box center [191, 18] width 246 height 26
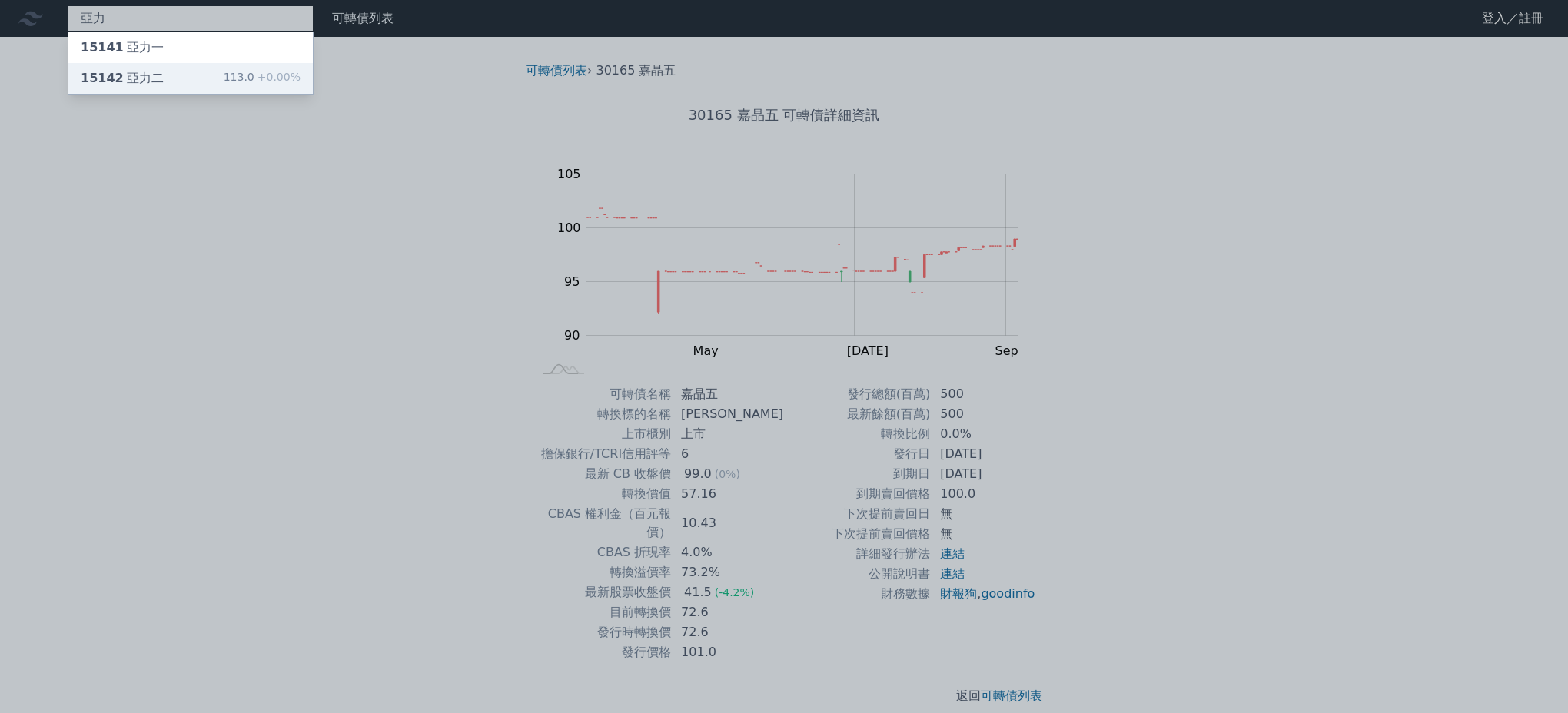
type input "亞力"
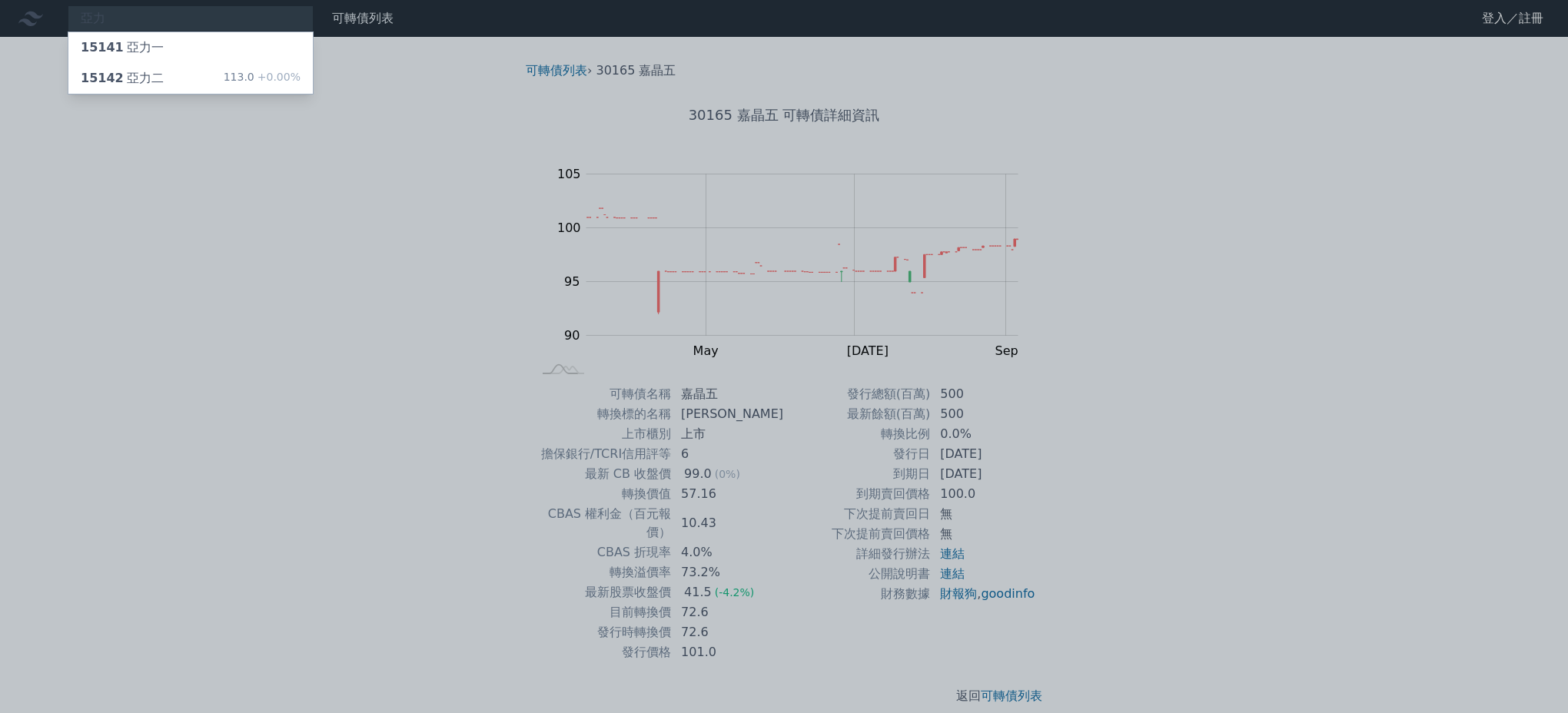
click at [191, 86] on div "亞力 15141 亞力一 15142 亞力二 113.0 +0.00% 可轉債列表 財務數據 可轉債列表 財務數據 登入／註冊 登入／註冊 可轉債列表 › 3…" at bounding box center [784, 365] width 1568 height 731
click at [202, 76] on div "15142 亞力二 113.0 +0.00%" at bounding box center [190, 79] width 244 height 31
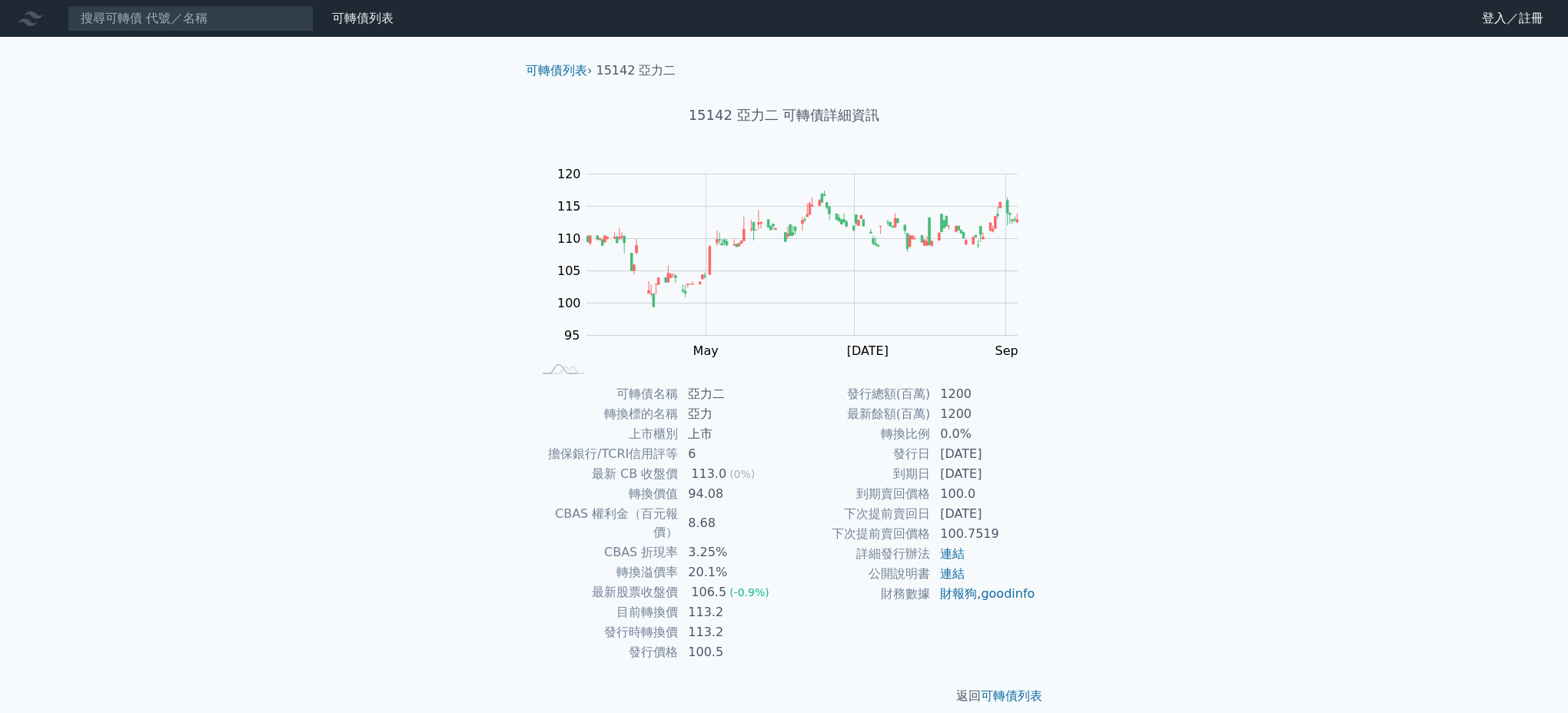
click at [202, 76] on div "可轉債列表 財務數據 可轉債列表 財務數據 登入／註冊 登入／註冊 可轉債列表 › 15142 亞力二 15142 亞力二 可轉債詳細資訊 Zoom Out …" at bounding box center [784, 365] width 1568 height 731
click at [253, 299] on div "可轉債列表 財務數據 可轉債列表 財務數據 登入／註冊 登入／註冊 可轉債列表 › 15142 亞力二 15142 亞力二 可轉債詳細資訊 Zoom Out …" at bounding box center [784, 365] width 1568 height 731
click at [126, 19] on input at bounding box center [191, 18] width 246 height 26
type input "ㄌ"
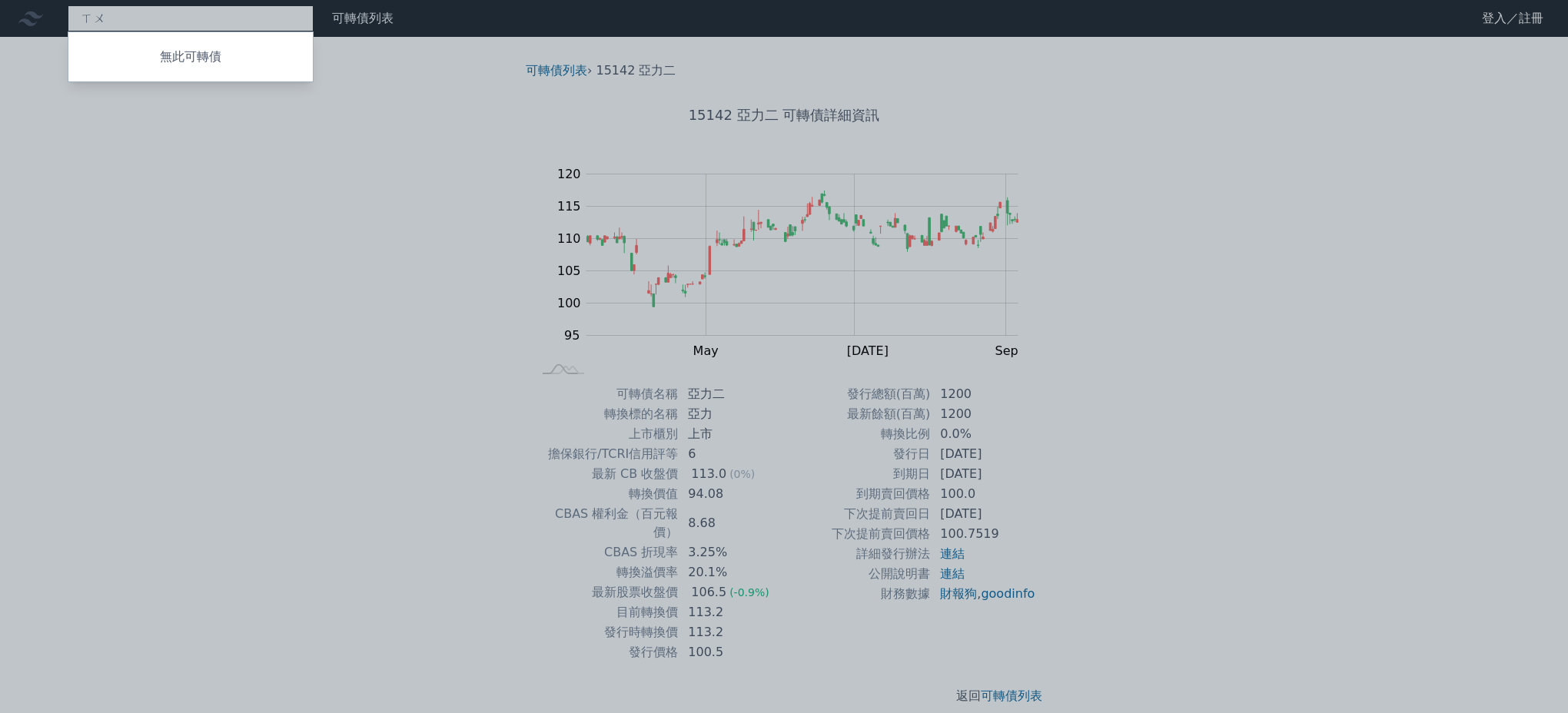
type input "ㄒ"
type input "榮剛"
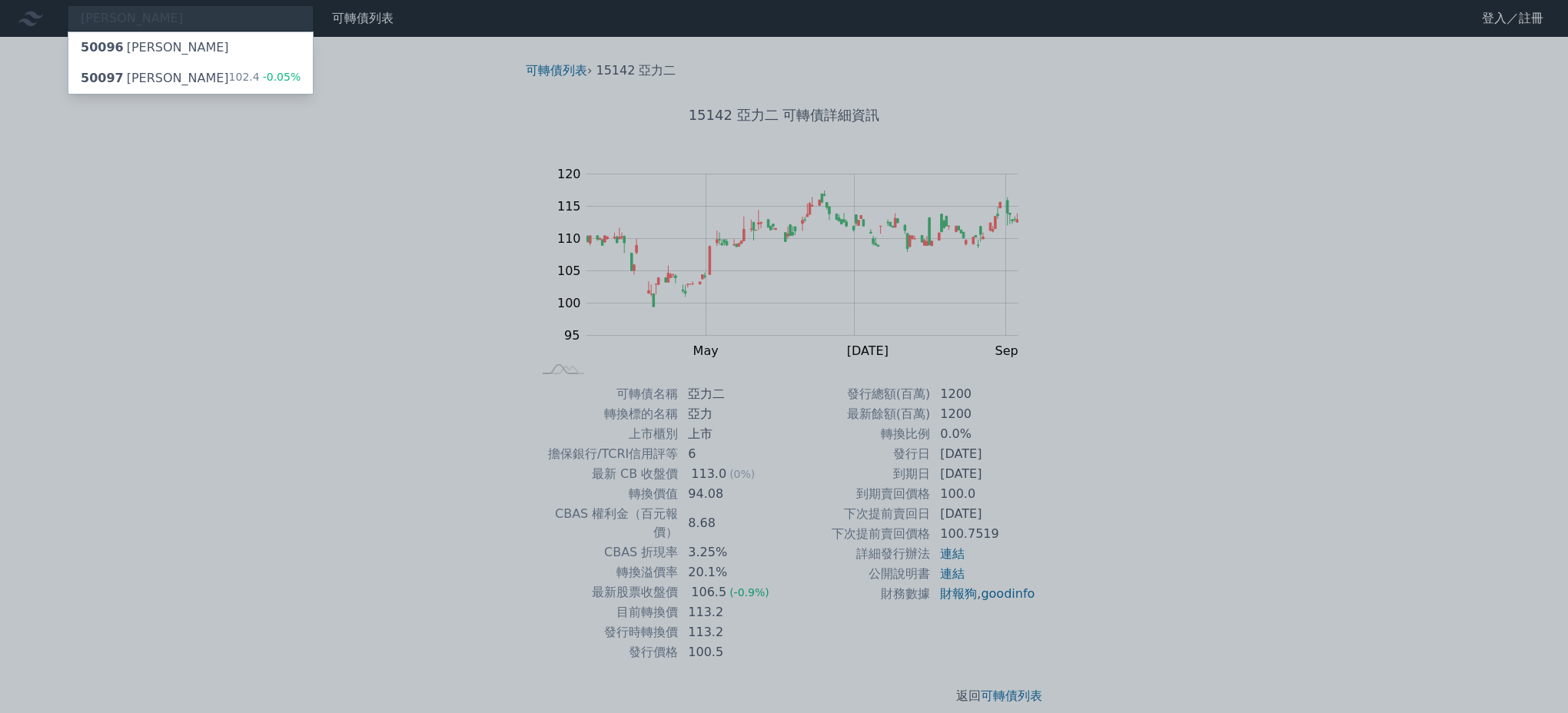
click at [133, 71] on div "榮剛 50096 榮剛六 50097 榮剛七 102.4 -0.05% 可轉債列表 財務數據 可轉債列表 財務數據 登入／註冊 登入／註冊 可轉債列表 › 1…" at bounding box center [784, 365] width 1568 height 731
click at [129, 85] on div "50097 榮剛七" at bounding box center [155, 78] width 149 height 18
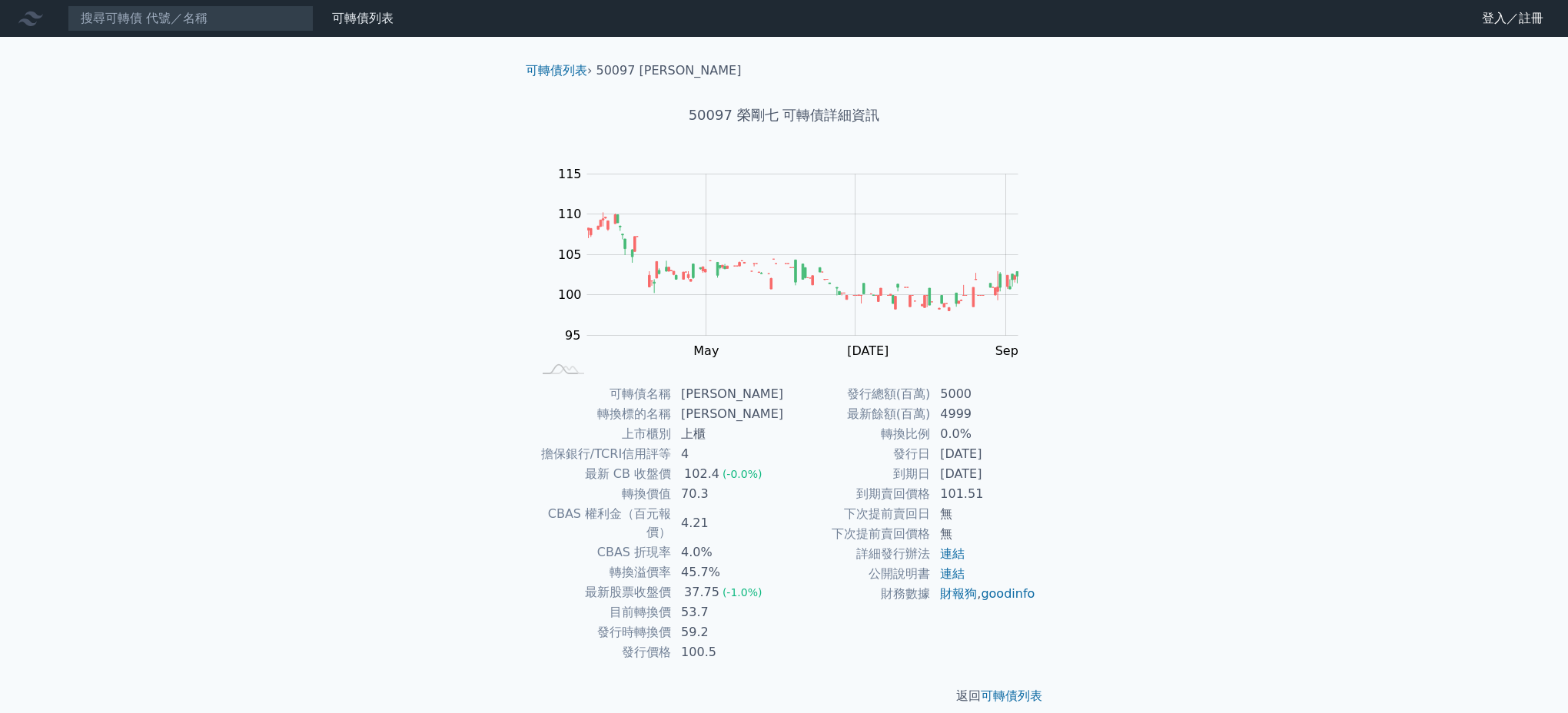
click at [132, 33] on nav "可轉債列表 財務數據 可轉債列表 財務數據 登入／註冊 登入／註冊" at bounding box center [784, 18] width 1568 height 37
click at [133, 17] on input at bounding box center [191, 18] width 246 height 26
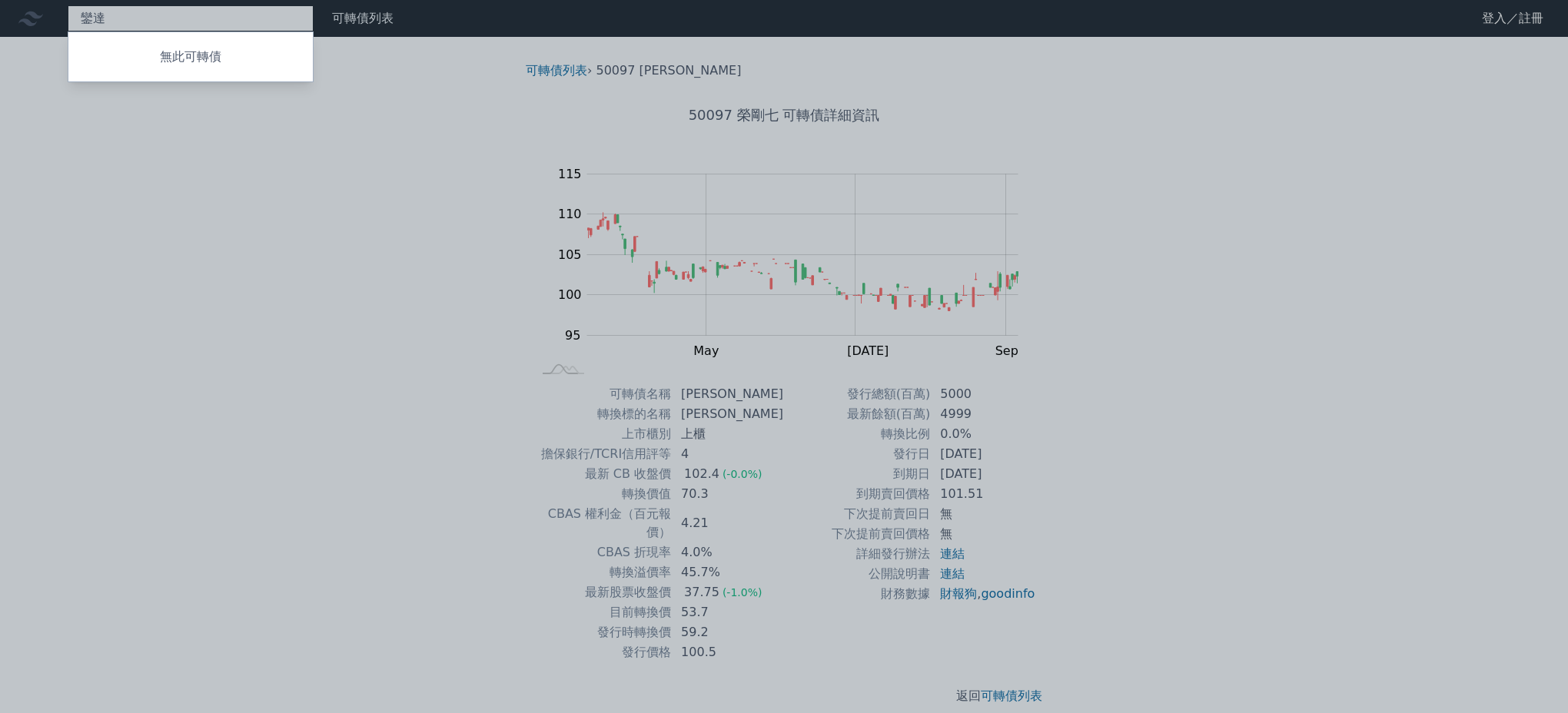
type input "鑾"
type input "還"
click at [336, 287] on div at bounding box center [784, 356] width 1568 height 713
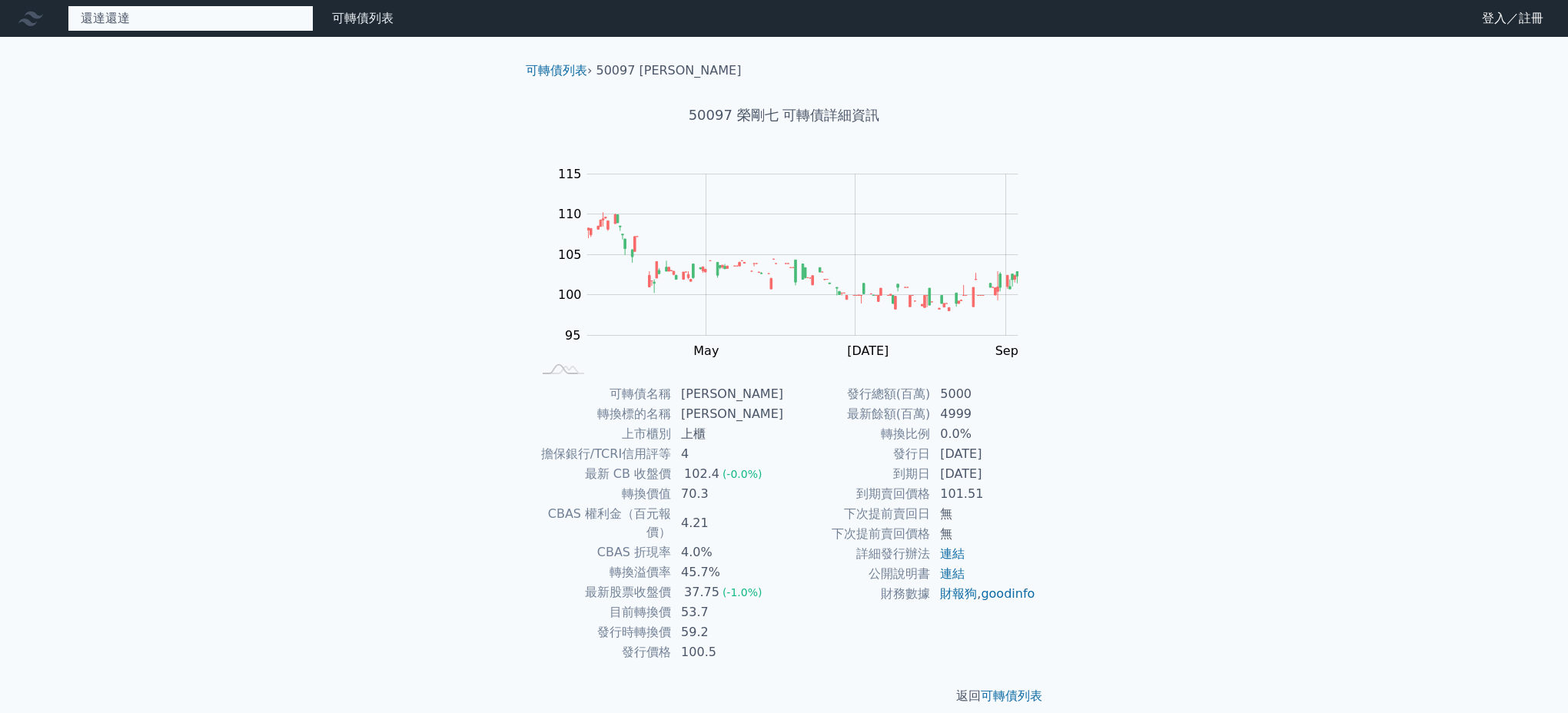
click at [124, 23] on div "還達還達 無此可轉債" at bounding box center [191, 18] width 246 height 26
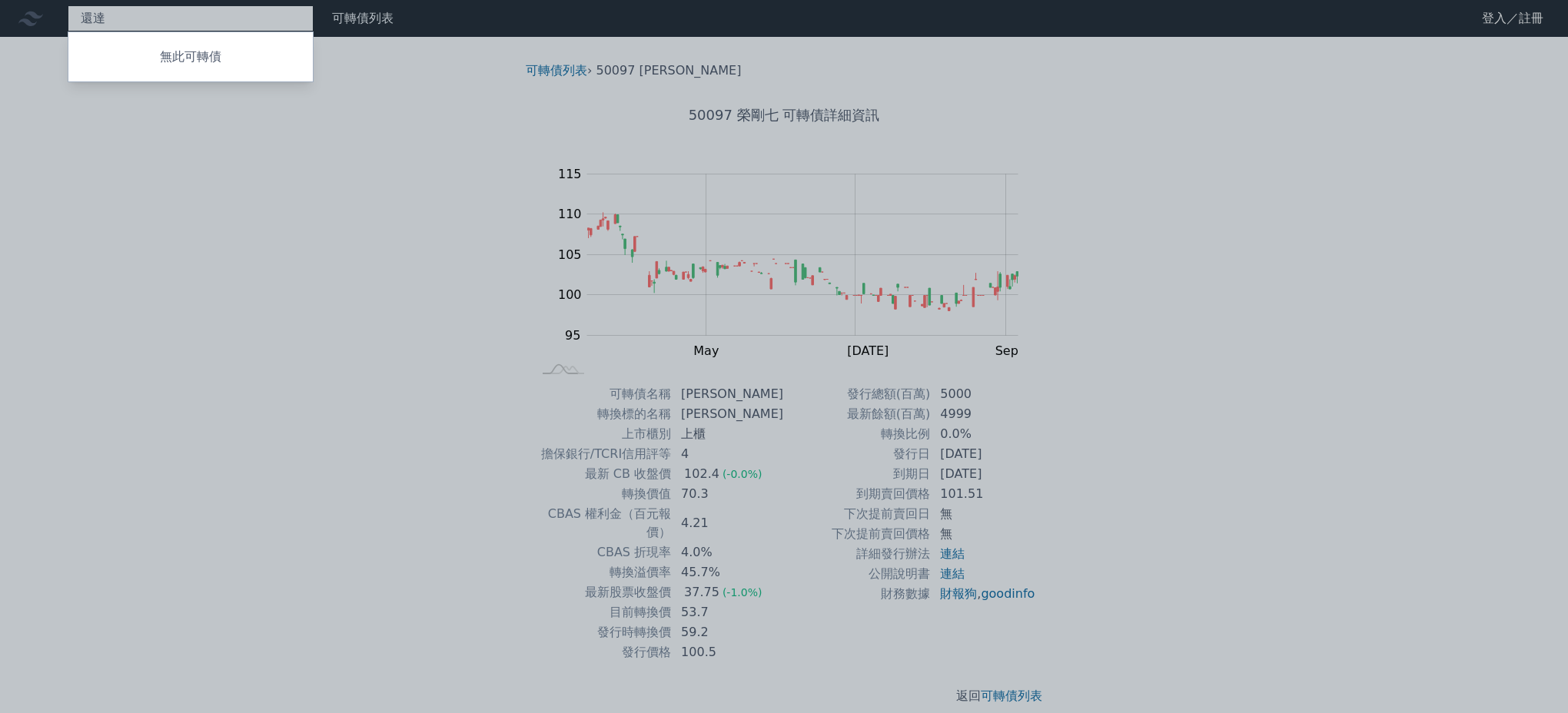
type input "達"
type input "三商"
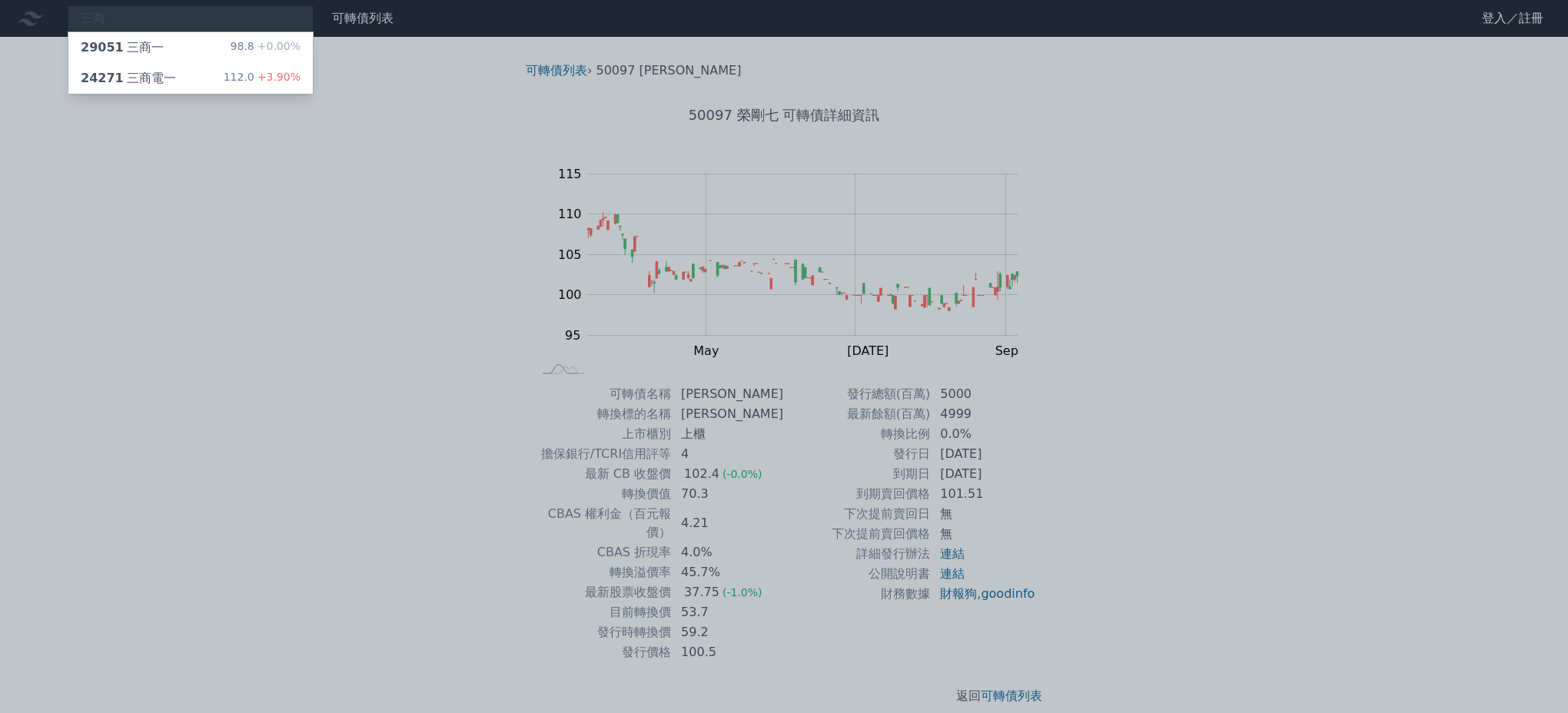
click at [135, 66] on div "三商 29051 三商一 98.8 +0.00% 24271 三商電一 112.0 +3.90% 可轉債列表 財務數據 可轉債列表 財務數據 登入／註冊 登入…" at bounding box center [784, 365] width 1568 height 731
click at [130, 78] on div "24271 三商電一" at bounding box center [128, 78] width 95 height 18
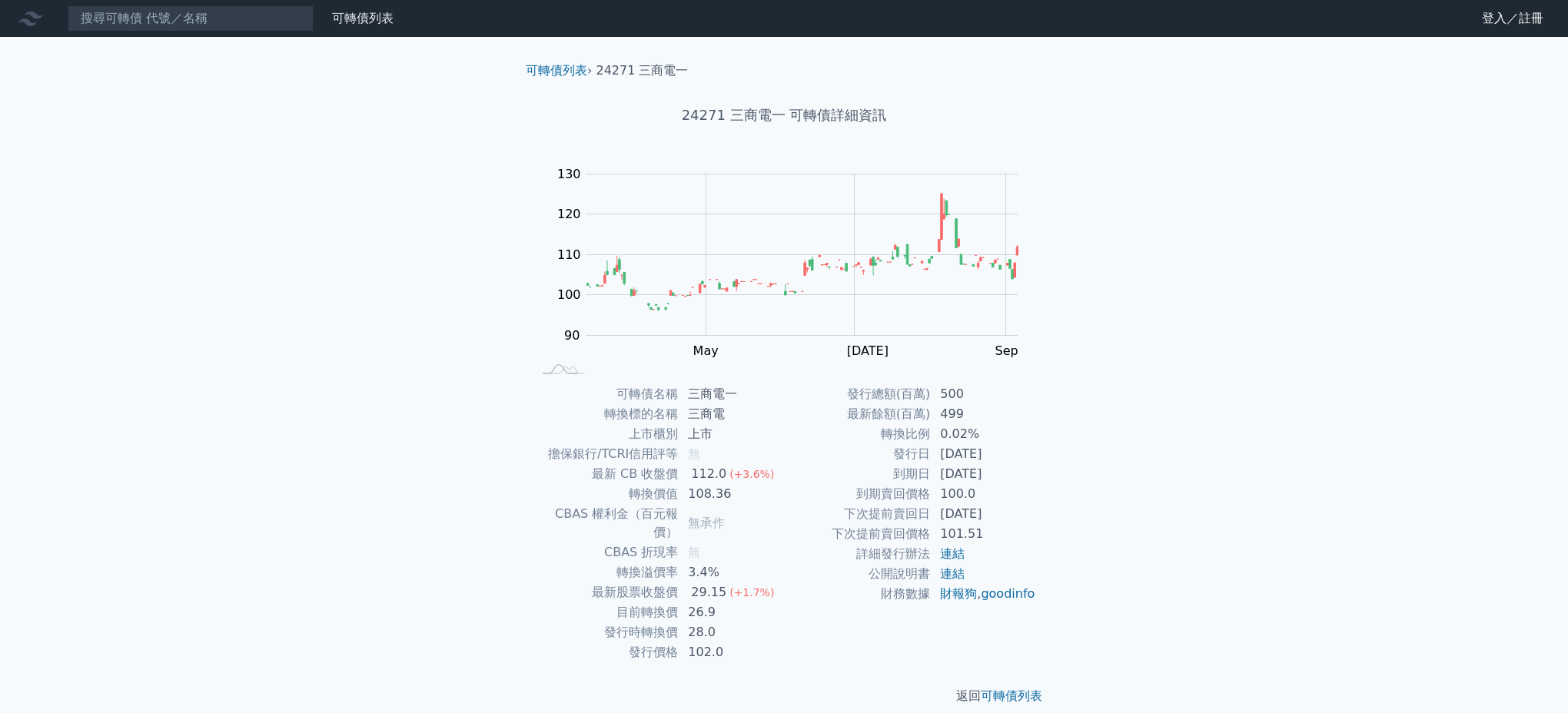
click at [734, 643] on td "102.0" at bounding box center [731, 653] width 105 height 20
drag, startPoint x: 716, startPoint y: 595, endPoint x: 597, endPoint y: 597, distance: 119.0
click at [597, 602] on tr "目前轉換價 26.9" at bounding box center [658, 612] width 252 height 20
drag, startPoint x: 597, startPoint y: 597, endPoint x: 776, endPoint y: 635, distance: 183.0
click at [776, 635] on tbody "可轉債名稱 三商電一 轉換標的名稱 三商電 上市櫃別 上市 擔保銀行/TCRI信用評等 無 最新 CB 收盤價 112.0 (+3.6%) 轉換價值 108.…" at bounding box center [658, 523] width 252 height 278
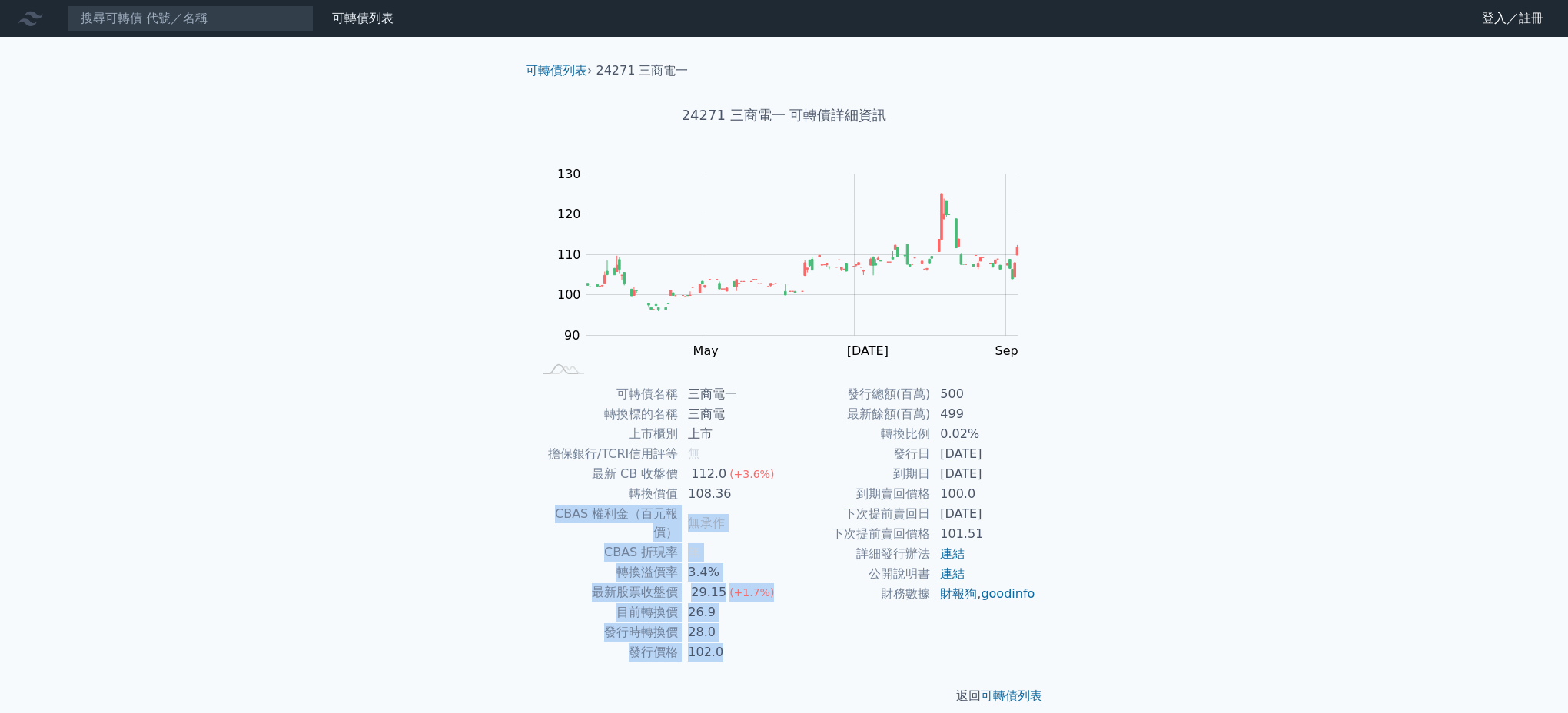
click at [782, 631] on tbody "可轉債名稱 三商電一 轉換標的名稱 三商電 上市櫃別 上市 擔保銀行/TCRI信用評等 無 最新 CB 收盤價 112.0 (+3.6%) 轉換價值 108.…" at bounding box center [658, 523] width 252 height 278
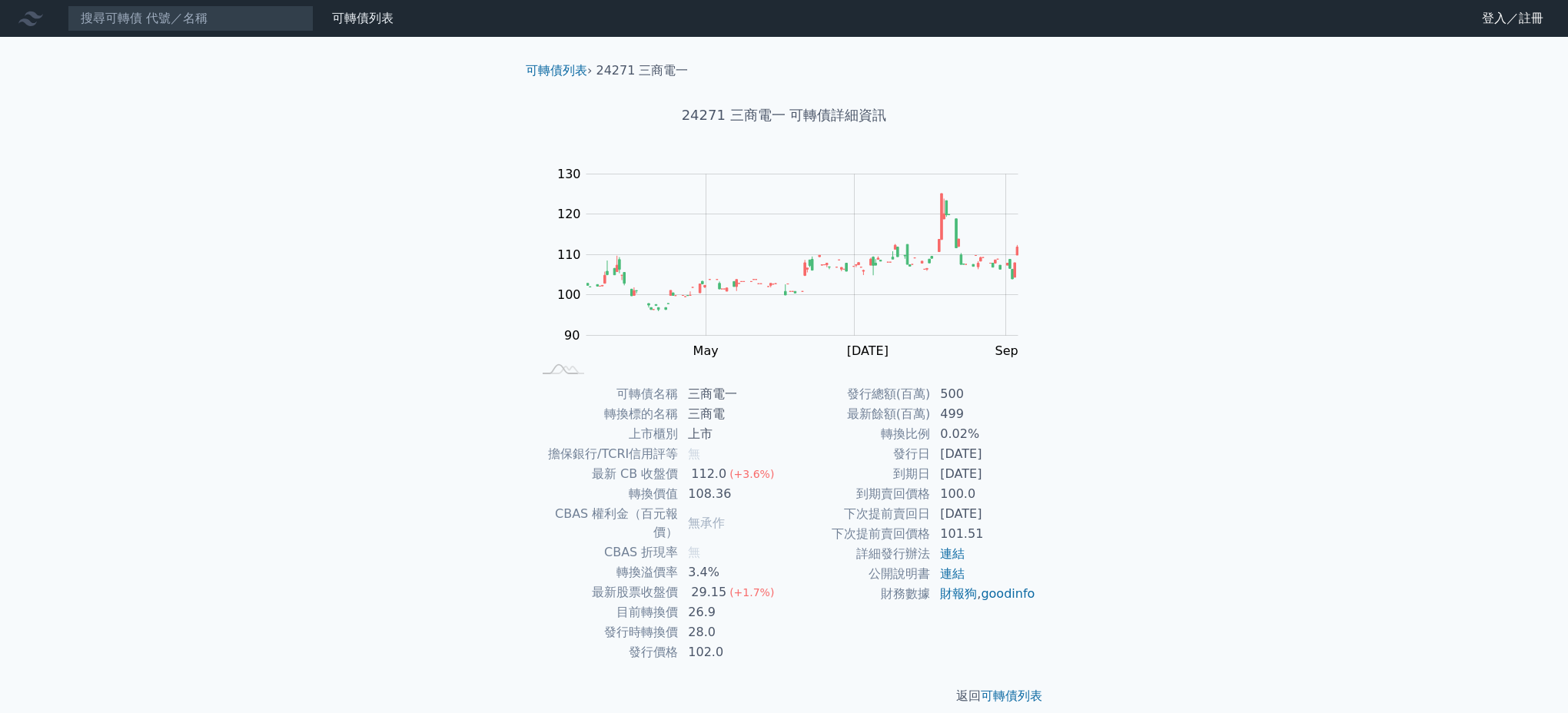
click at [1313, 532] on div "可轉債列表 財務數據 可轉債列表 財務數據 登入／註冊 登入／註冊 可轉債列表 › 24271 三商電一 24271 三商電一 可轉債詳細資訊 Zoom Ou…" at bounding box center [784, 365] width 1568 height 731
